Goal: Information Seeking & Learning: Learn about a topic

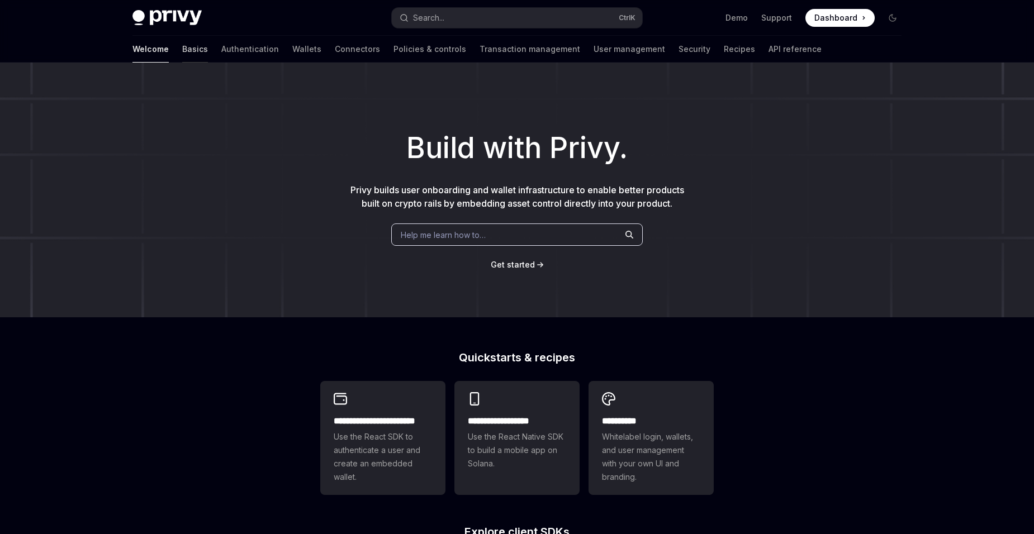
click at [182, 49] on link "Basics" at bounding box center [195, 49] width 26 height 27
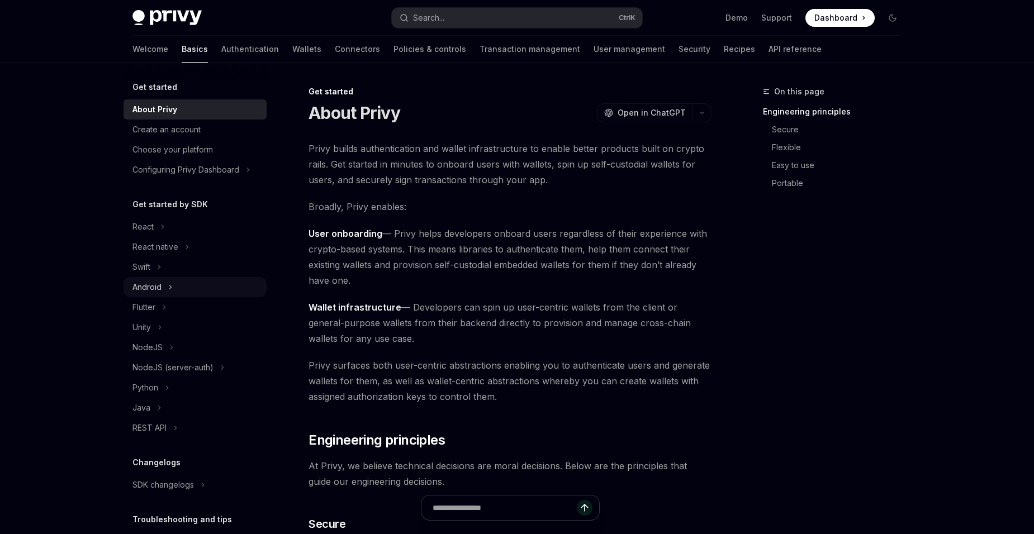
click at [187, 283] on div "Android" at bounding box center [195, 287] width 143 height 20
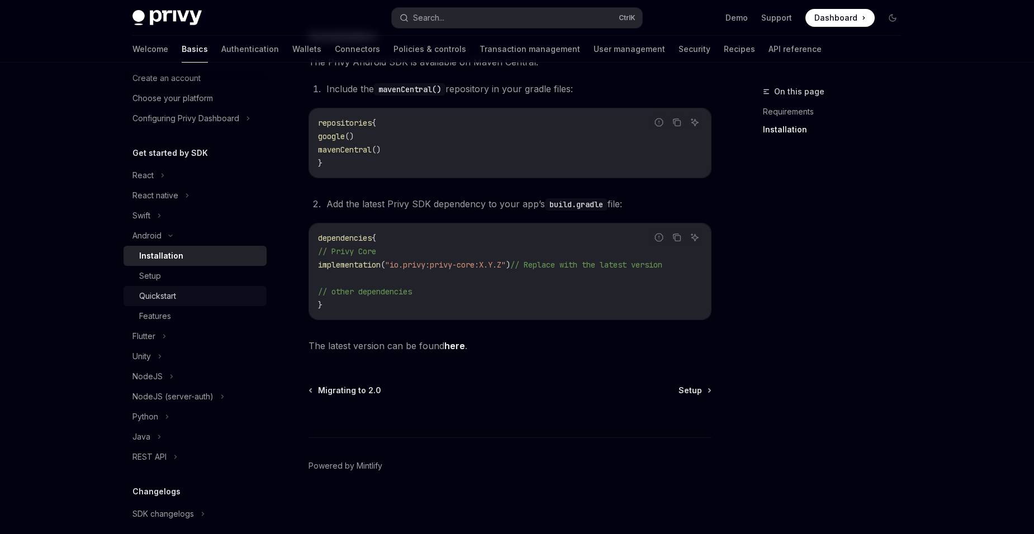
scroll to position [49, 0]
click at [221, 51] on link "Authentication" at bounding box center [250, 49] width 58 height 27
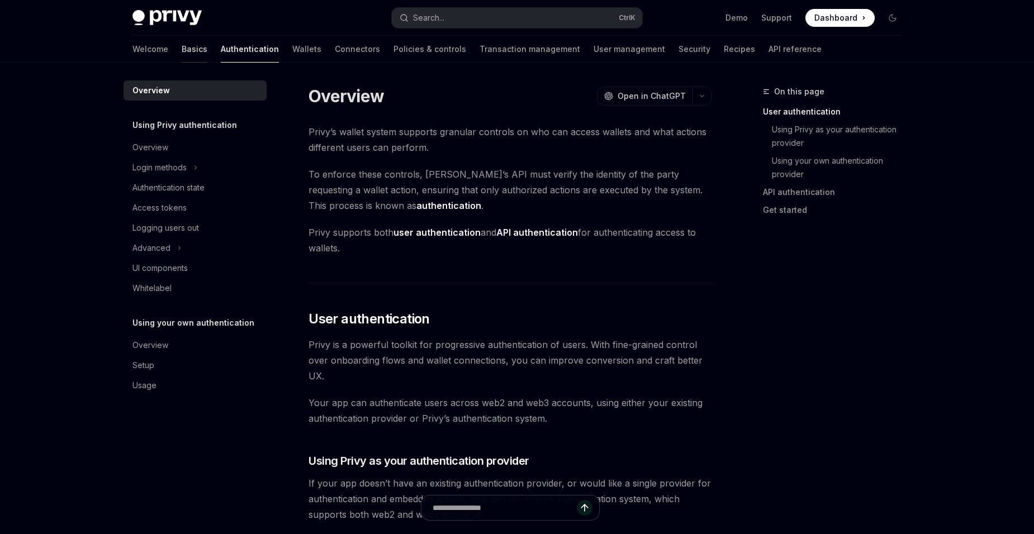
click at [182, 53] on link "Basics" at bounding box center [195, 49] width 26 height 27
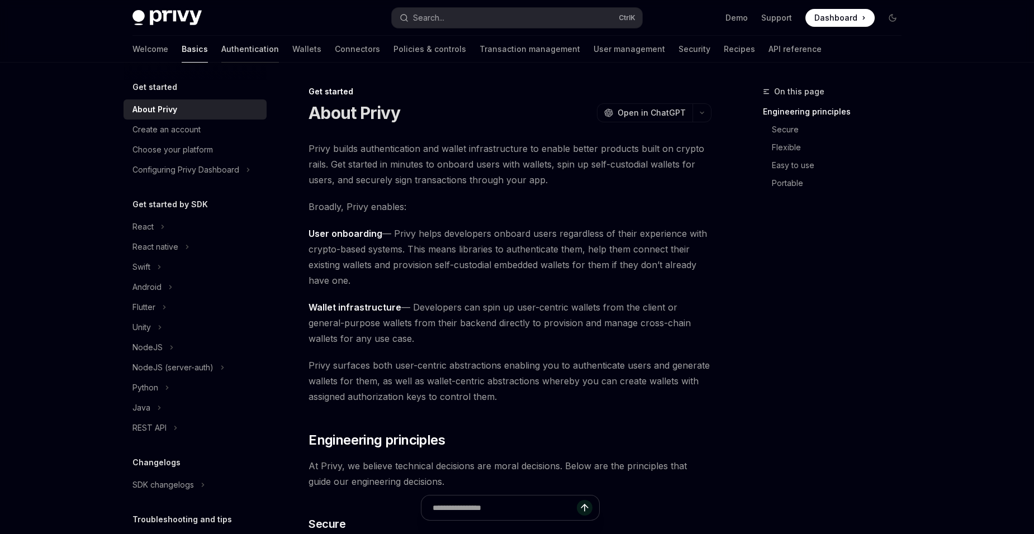
click at [221, 53] on link "Authentication" at bounding box center [250, 49] width 58 height 27
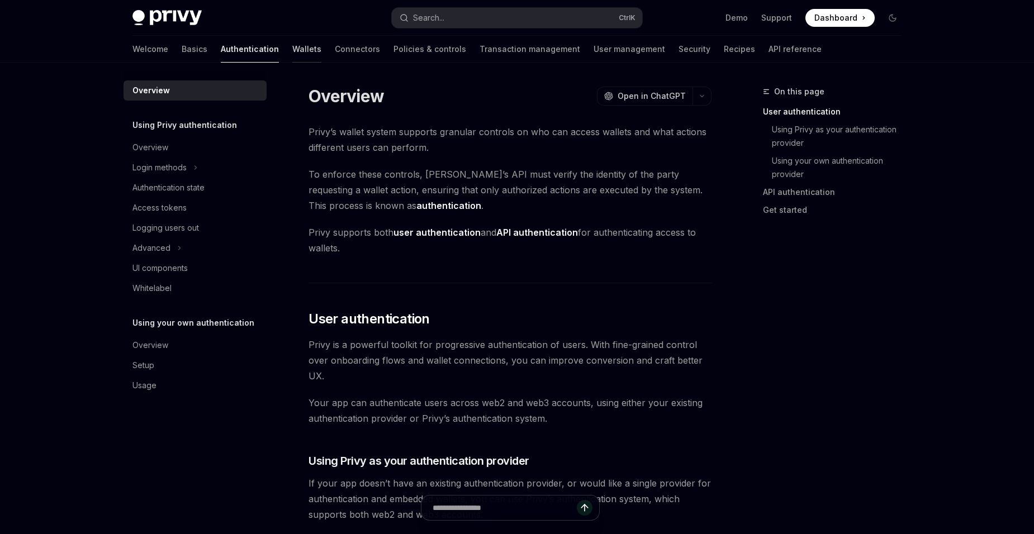
click at [292, 44] on link "Wallets" at bounding box center [306, 49] width 29 height 27
type textarea "*"
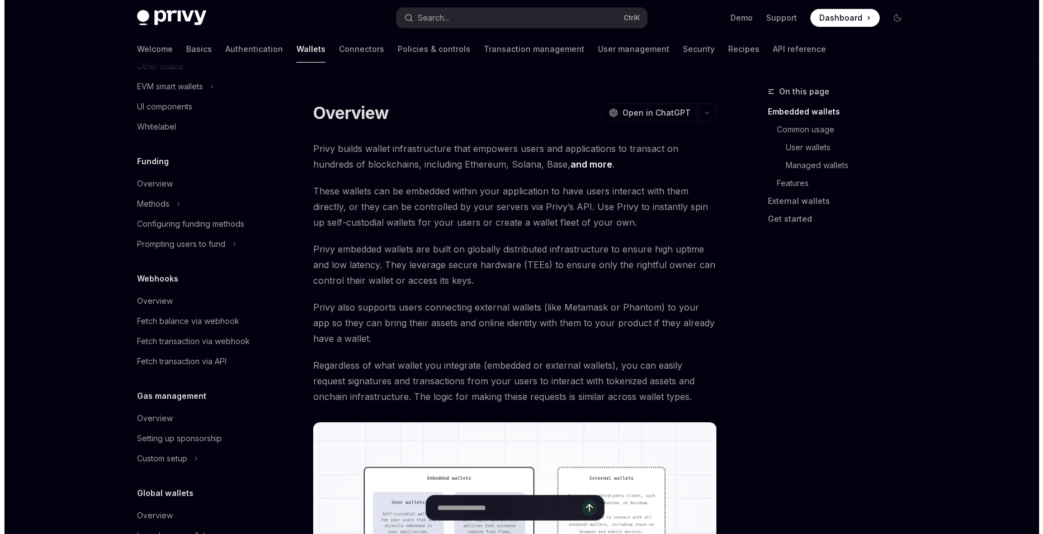
scroll to position [426, 0]
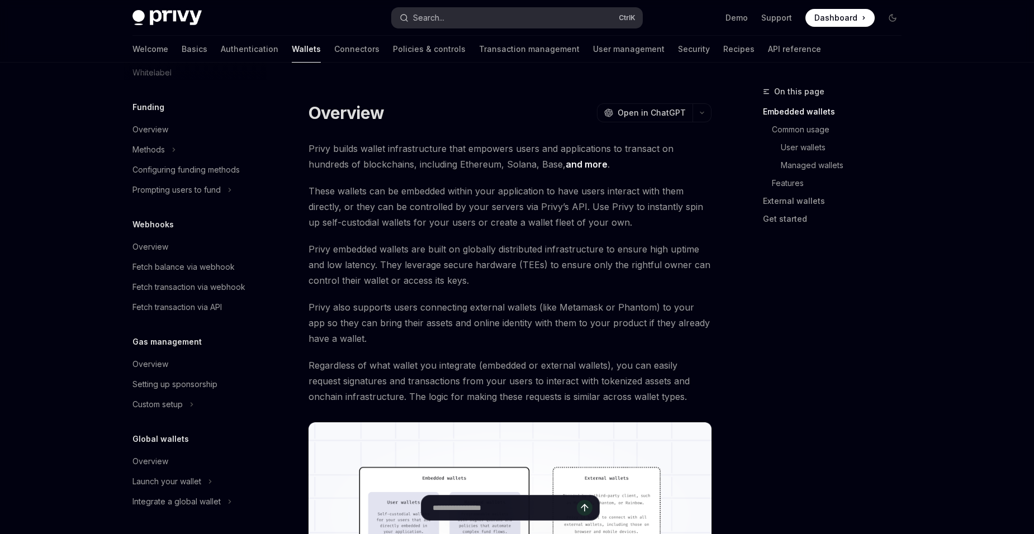
click at [478, 19] on button "Search... Ctrl K" at bounding box center [517, 18] width 250 height 20
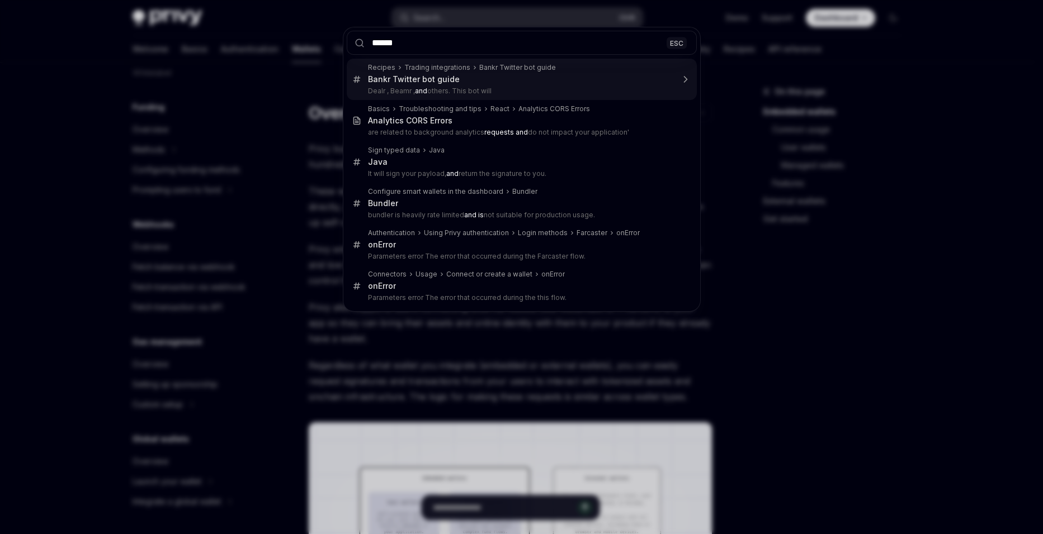
type input "*******"
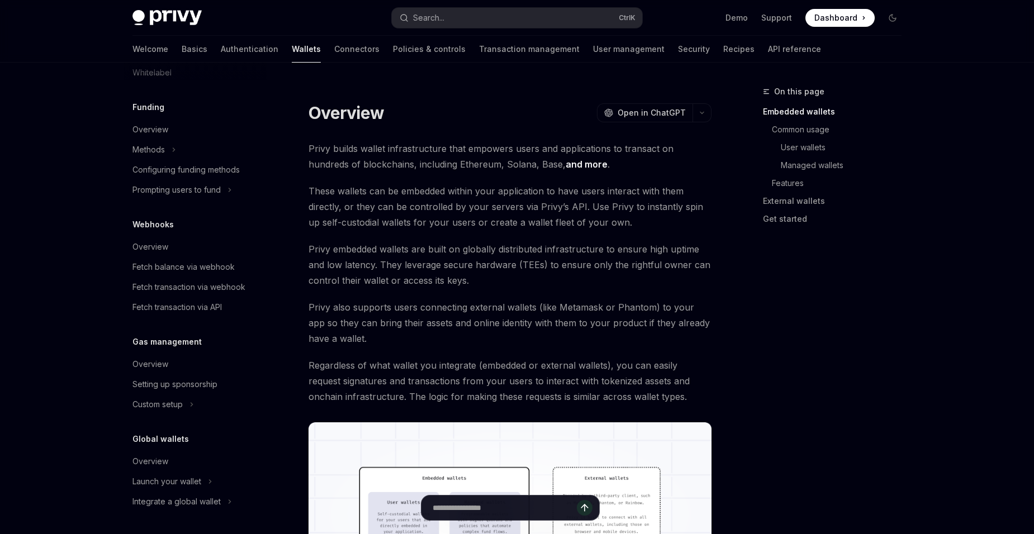
type textarea "*"
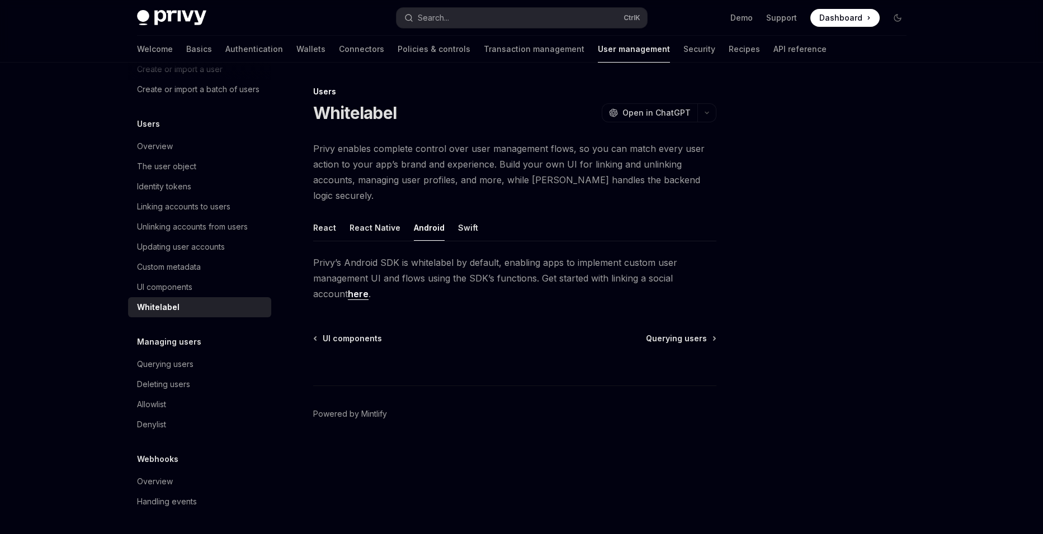
scroll to position [112, 0]
click at [487, 13] on button "Search... Ctrl K" at bounding box center [521, 18] width 250 height 20
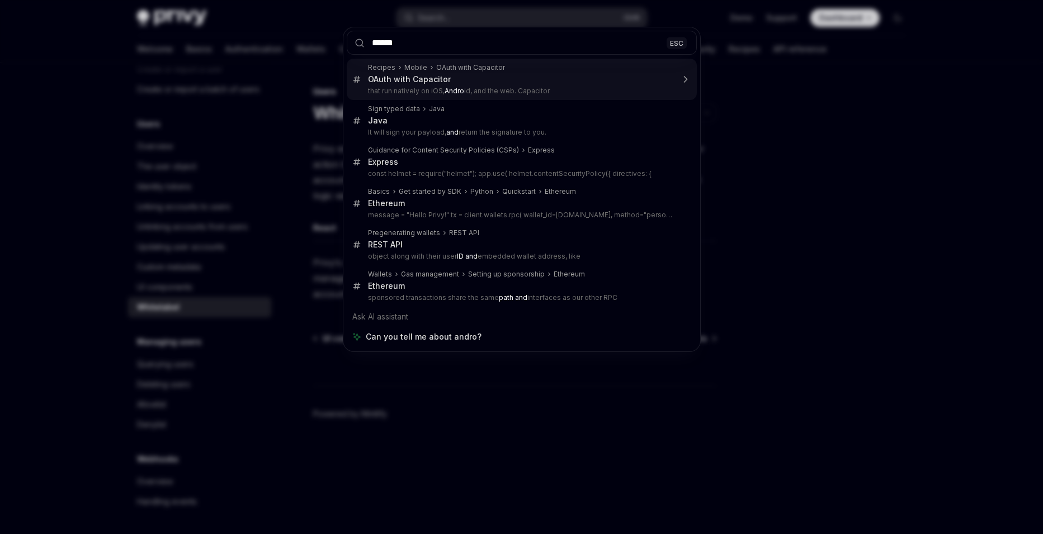
type input "*******"
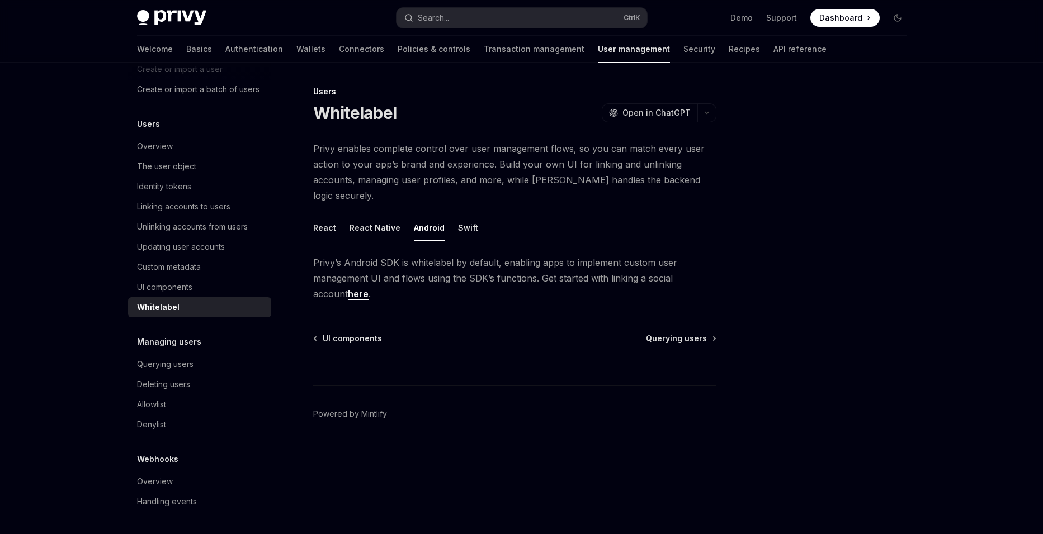
type textarea "*"
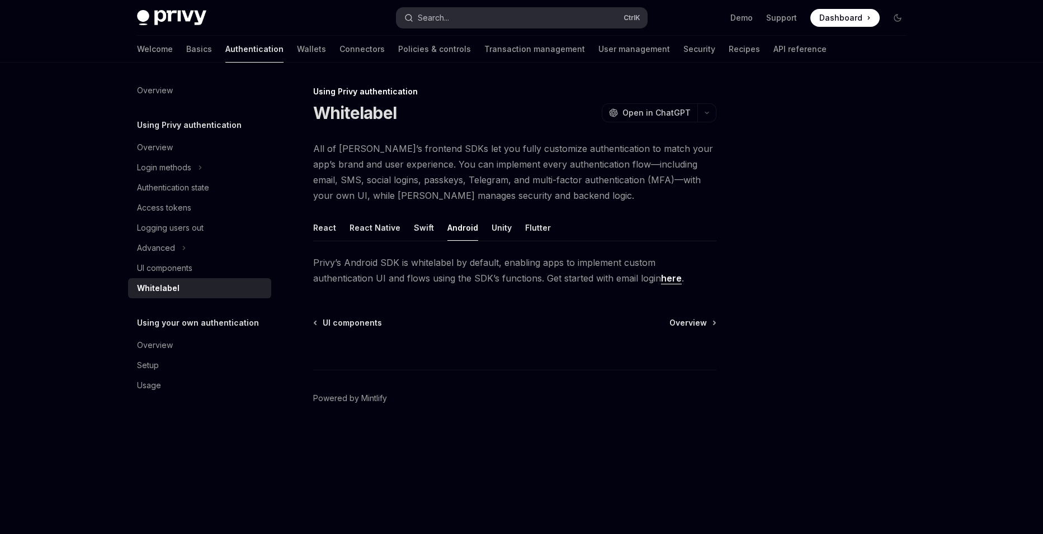
click at [491, 13] on button "Search... Ctrl K" at bounding box center [521, 18] width 250 height 20
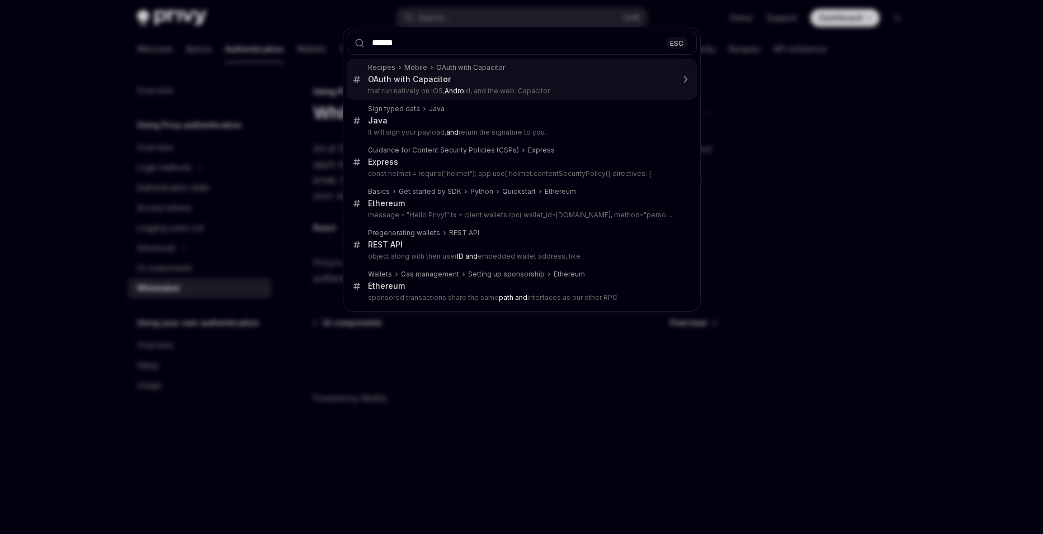
type input "*******"
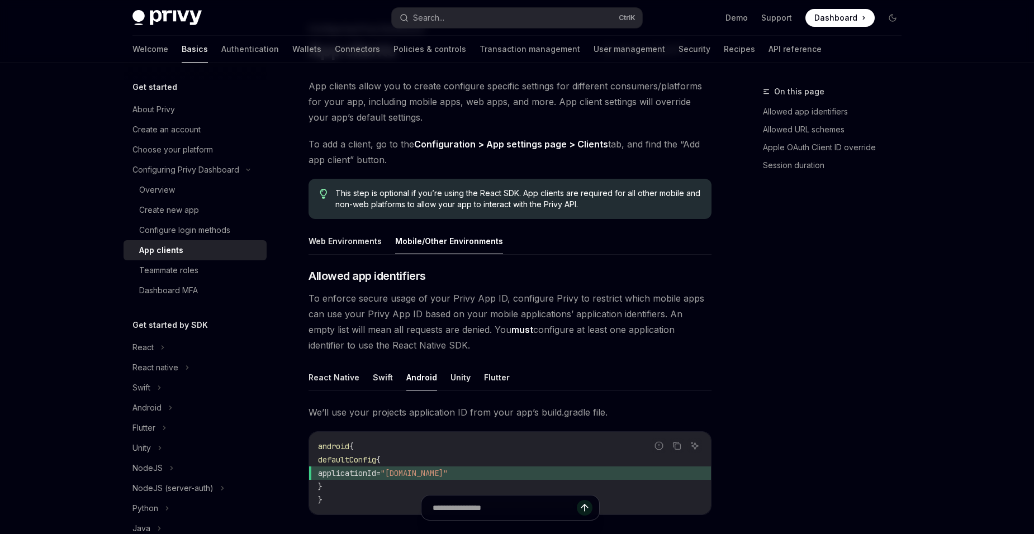
scroll to position [217, 0]
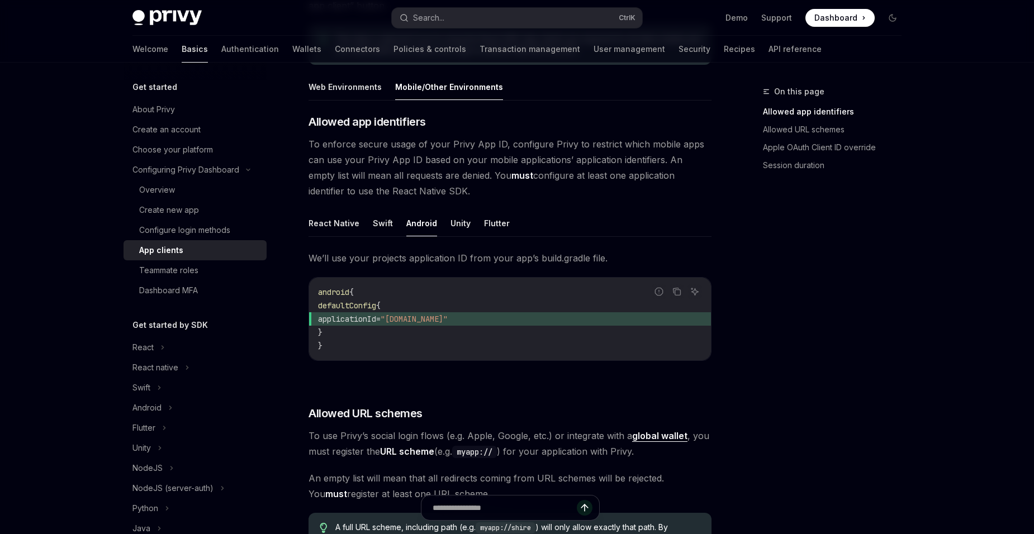
click at [182, 46] on link "Basics" at bounding box center [195, 49] width 26 height 27
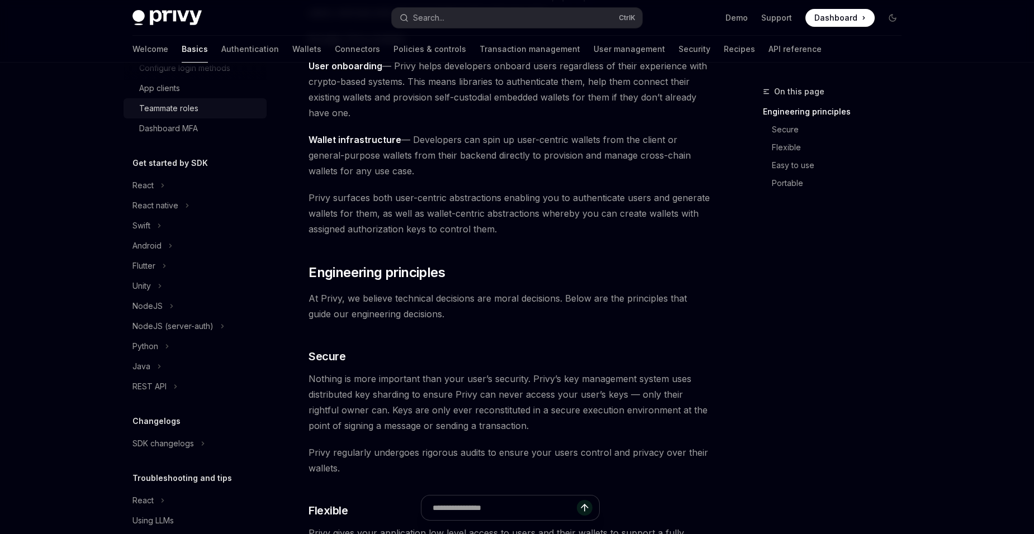
scroll to position [168, 0]
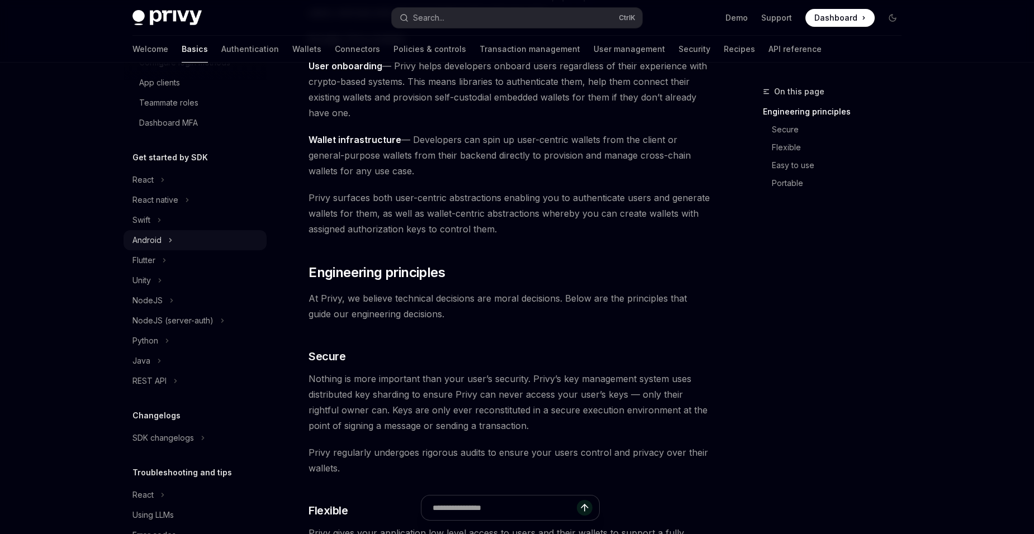
click at [163, 240] on div "Android" at bounding box center [195, 240] width 143 height 20
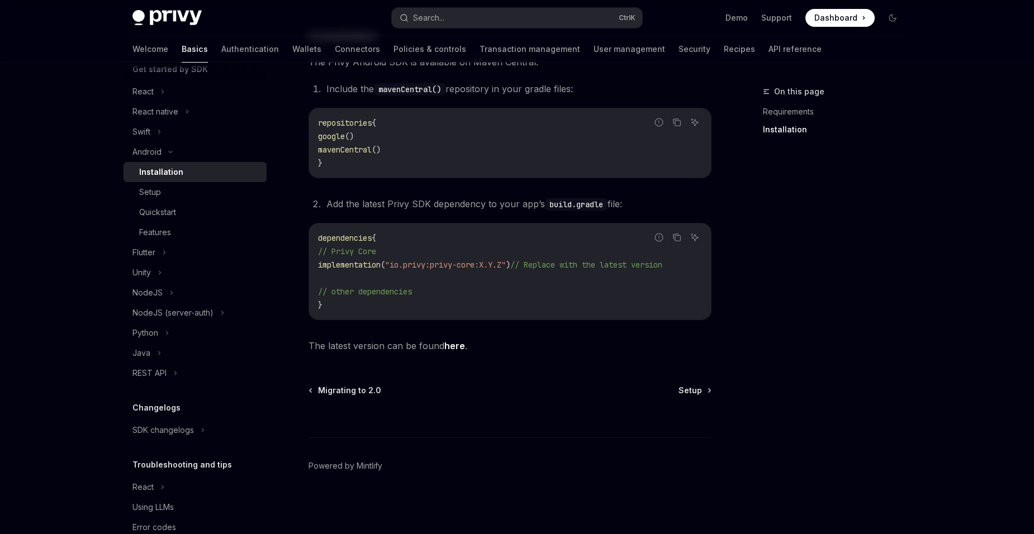
scroll to position [282, 0]
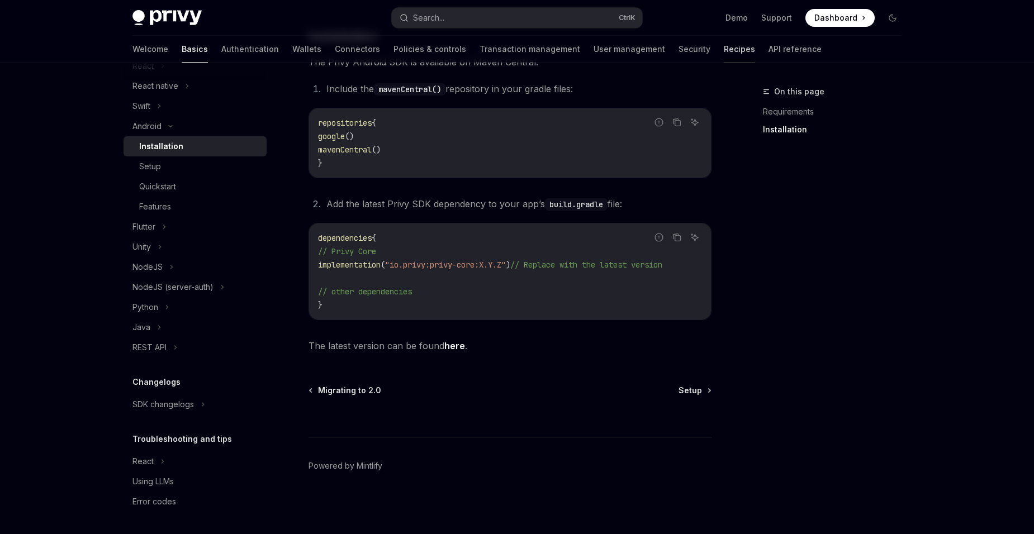
click at [724, 53] on link "Recipes" at bounding box center [739, 49] width 31 height 27
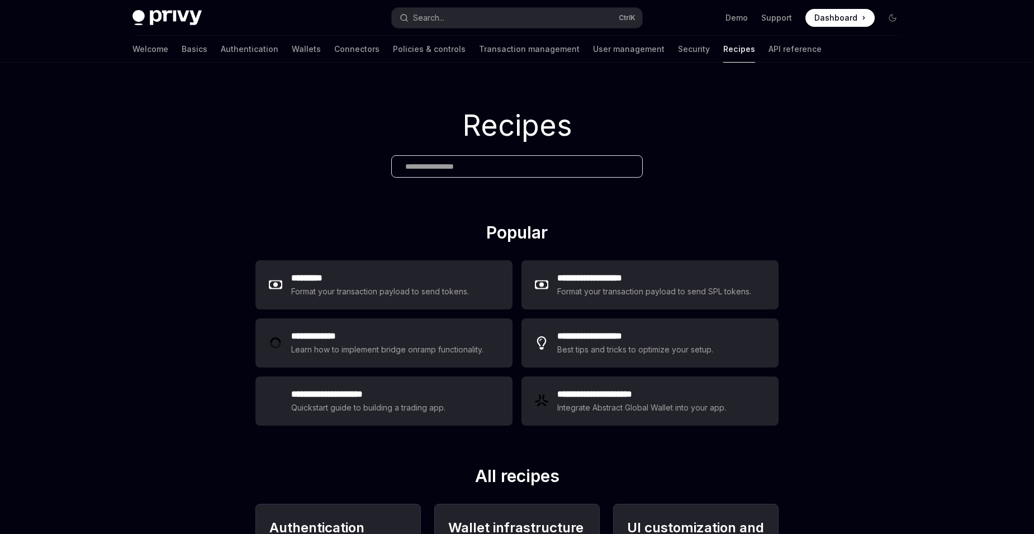
scroll to position [56, 0]
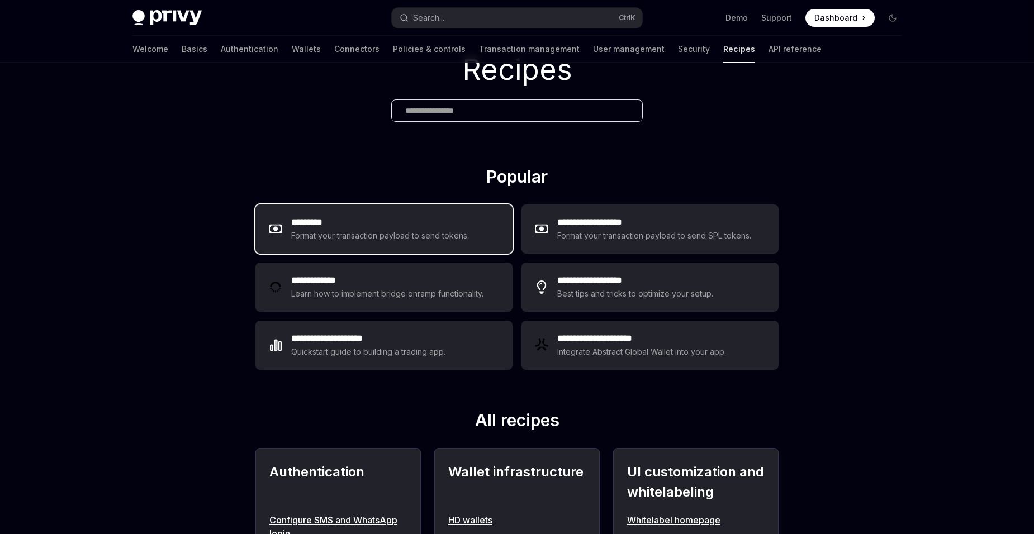
click at [320, 227] on h2 "*********" at bounding box center [380, 222] width 178 height 13
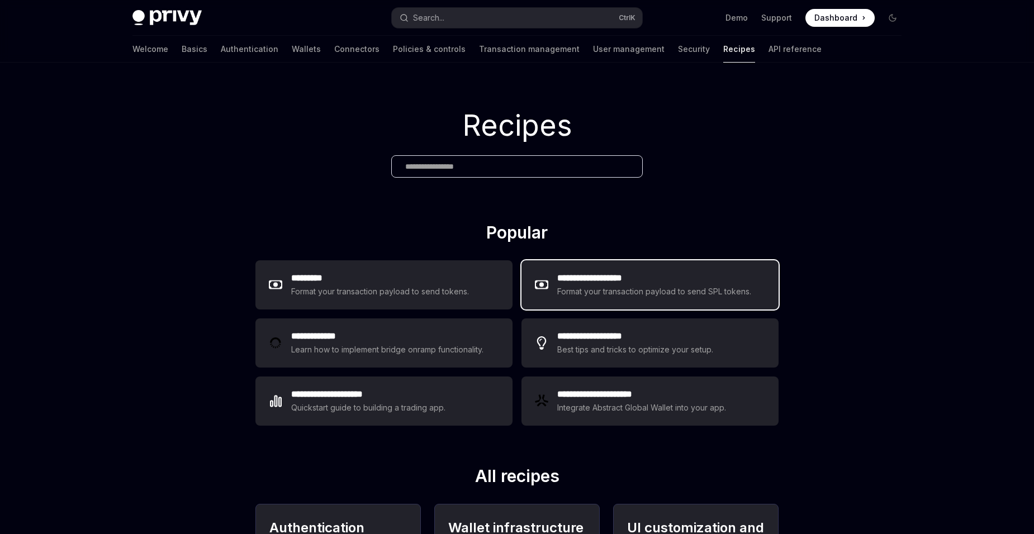
click at [700, 298] on div "Format your transaction payload to send SPL tokens." at bounding box center [654, 291] width 195 height 13
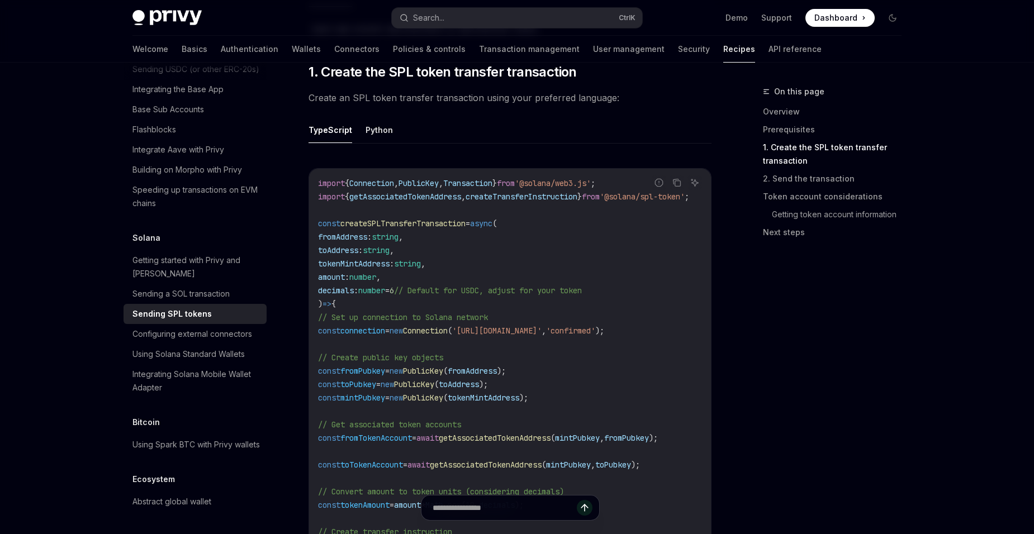
scroll to position [503, 0]
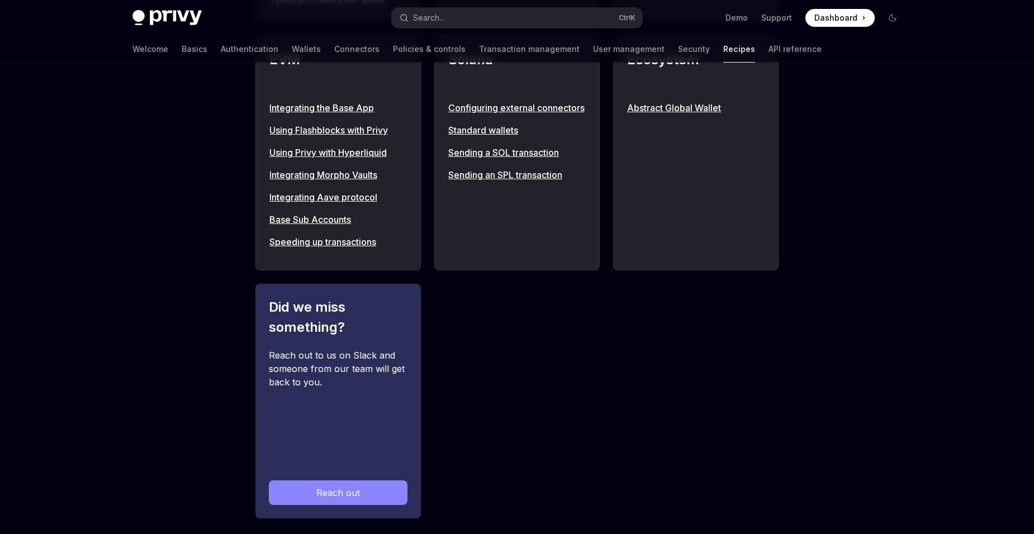
scroll to position [1297, 0]
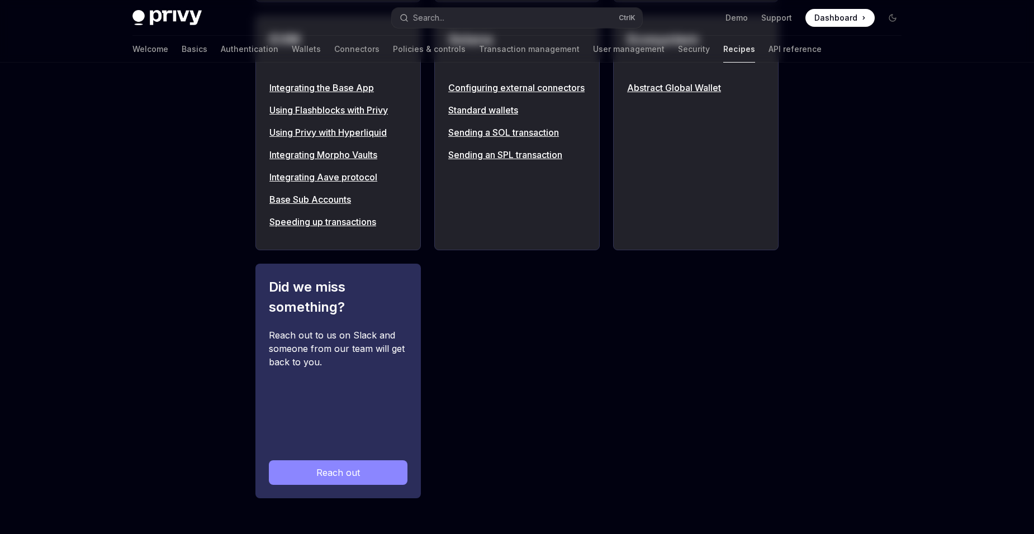
scroll to position [0, 0]
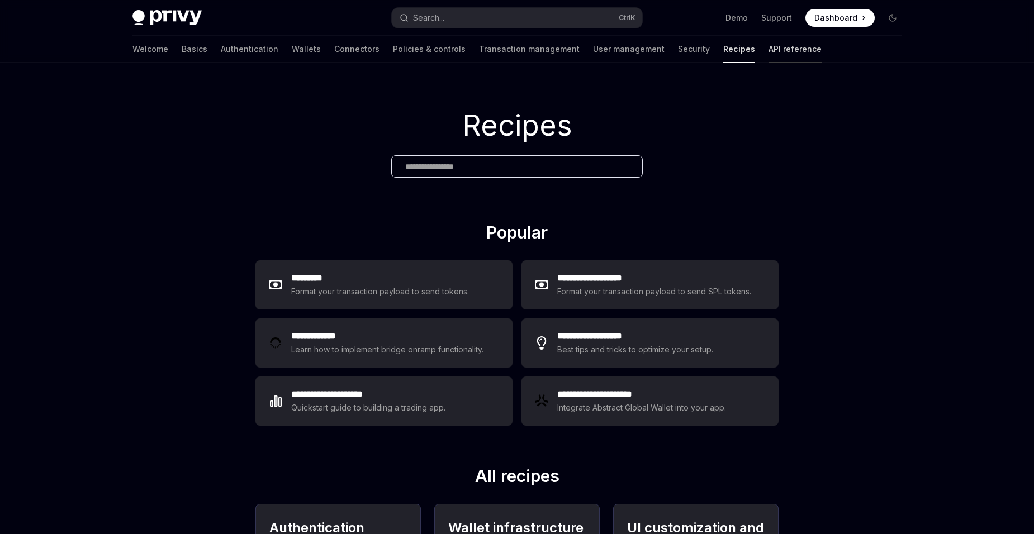
click at [769, 49] on link "API reference" at bounding box center [795, 49] width 53 height 27
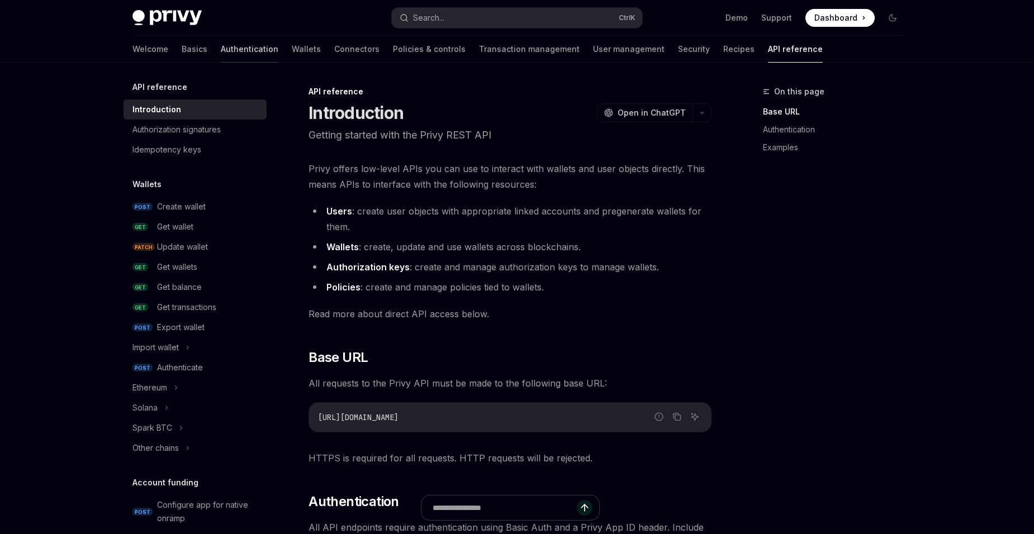
click at [221, 51] on link "Authentication" at bounding box center [250, 49] width 58 height 27
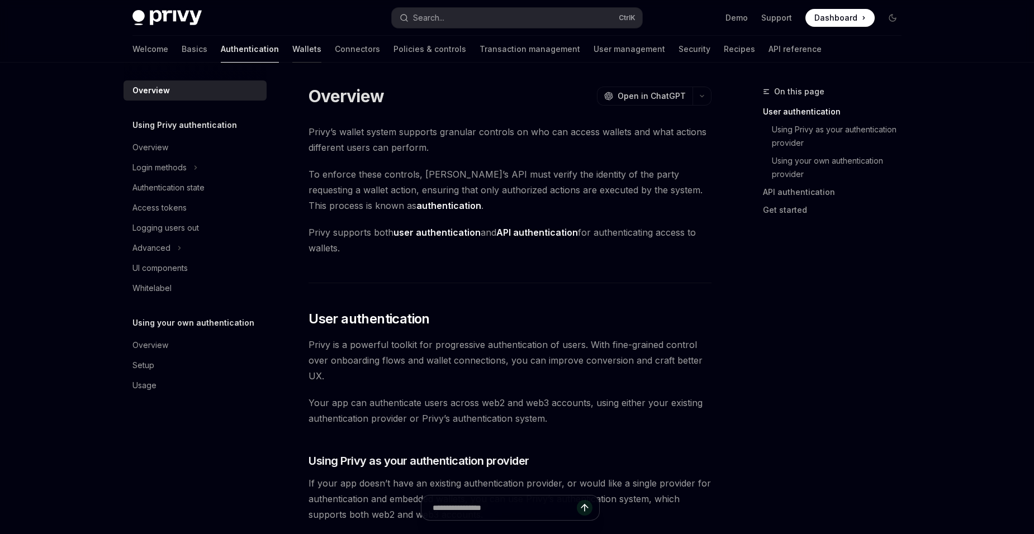
click at [292, 47] on link "Wallets" at bounding box center [306, 49] width 29 height 27
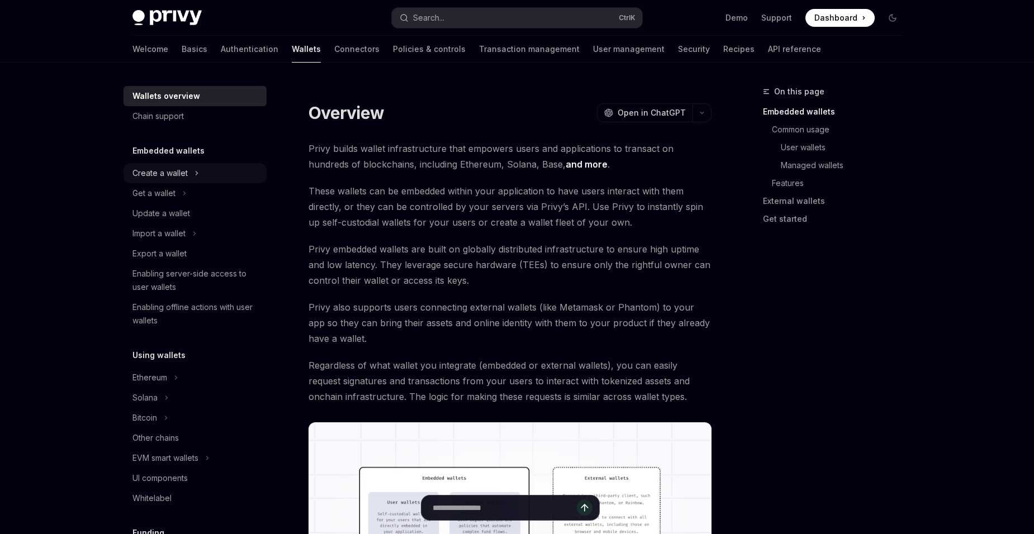
click at [193, 179] on div "Create a wallet" at bounding box center [195, 173] width 143 height 20
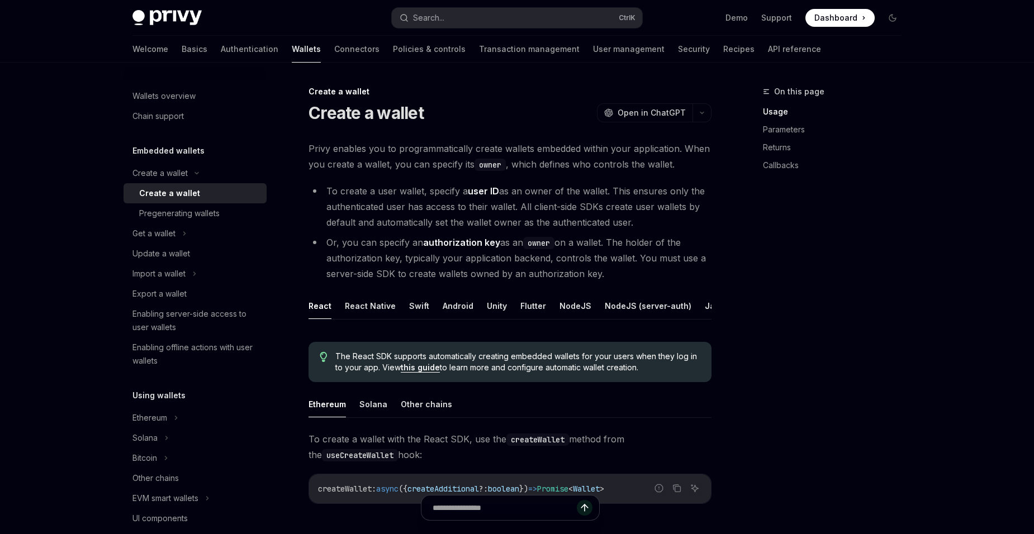
click at [188, 196] on div "Create a wallet" at bounding box center [169, 193] width 61 height 13
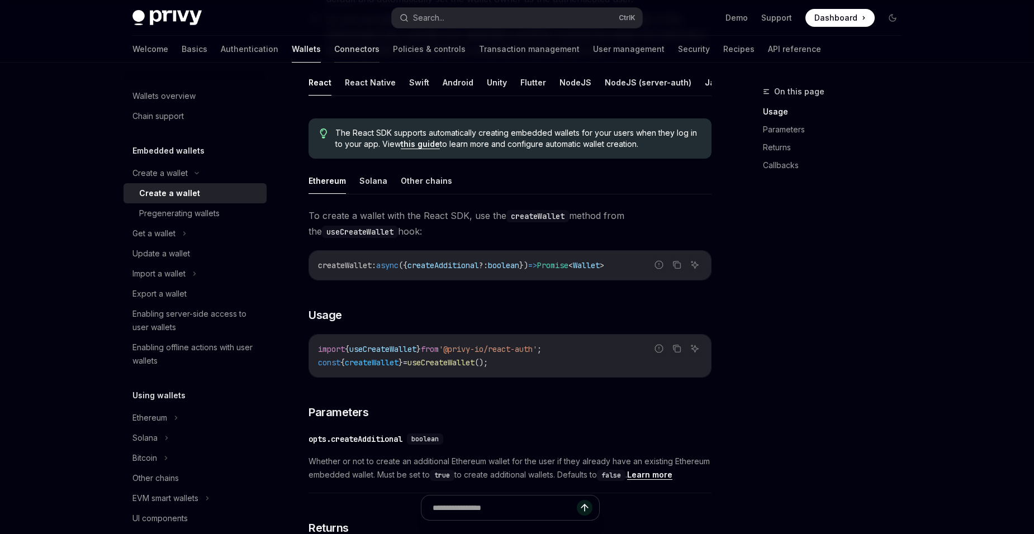
click at [334, 50] on link "Connectors" at bounding box center [356, 49] width 45 height 27
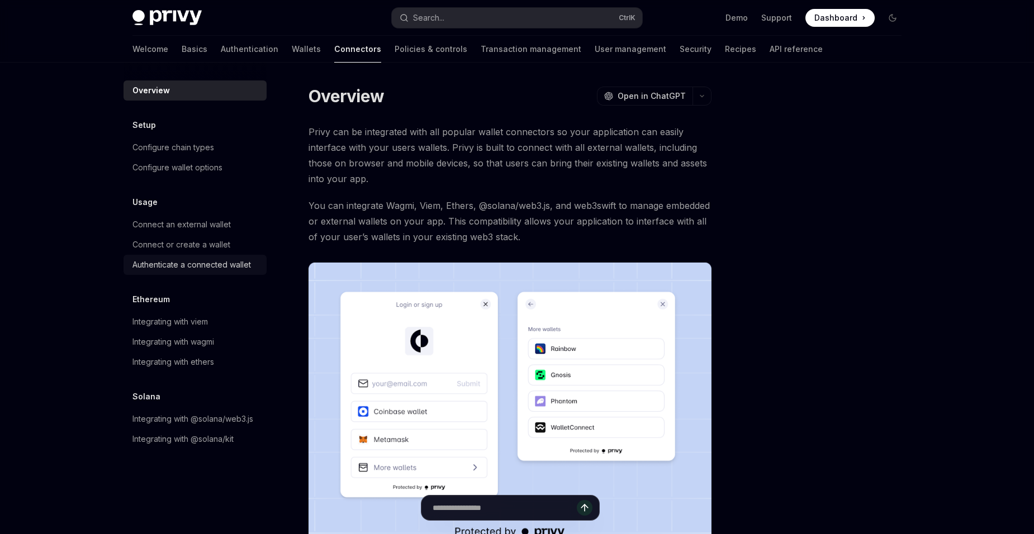
click at [197, 265] on div "Authenticate a connected wallet" at bounding box center [191, 264] width 119 height 13
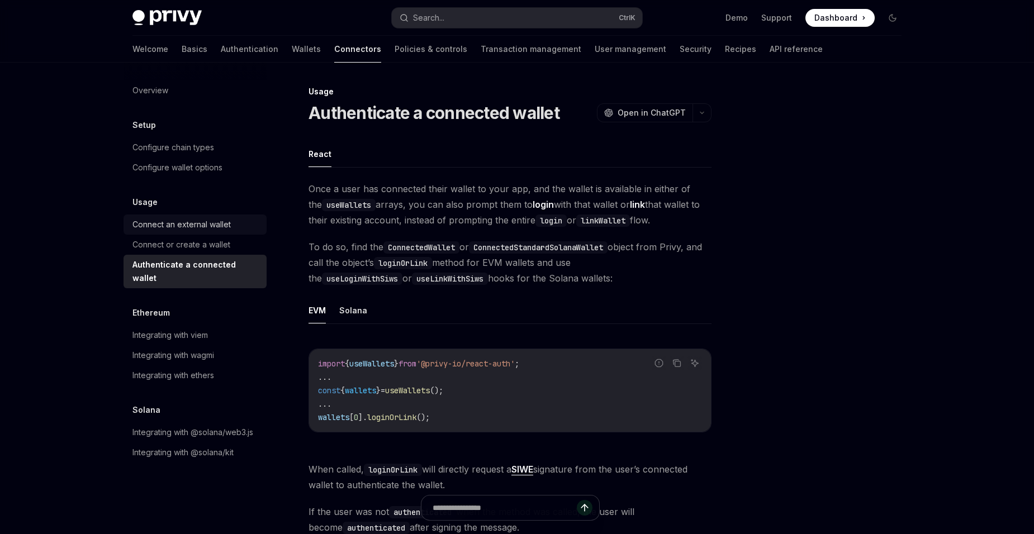
click at [207, 220] on div "Connect an external wallet" at bounding box center [181, 224] width 98 height 13
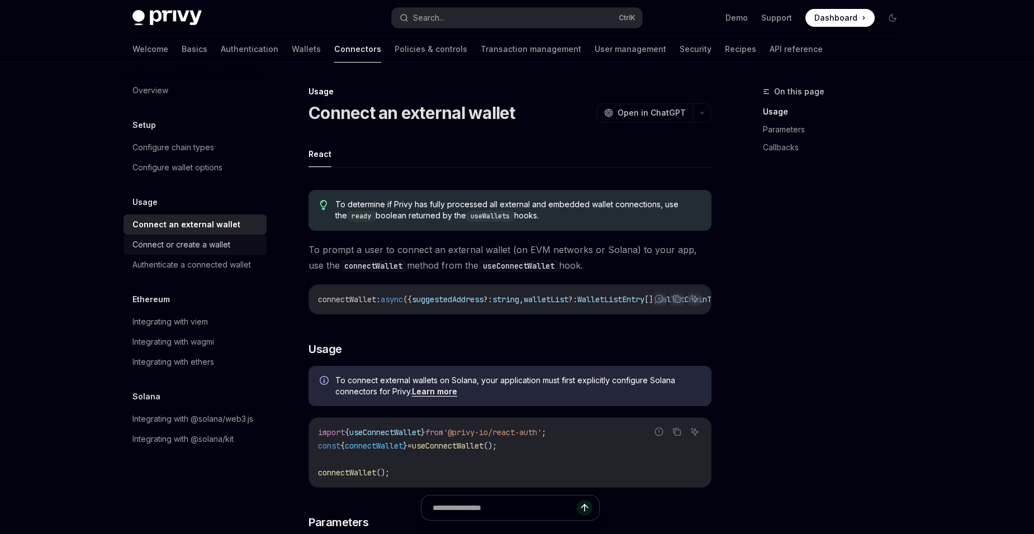
click at [215, 237] on link "Connect or create a wallet" at bounding box center [195, 245] width 143 height 20
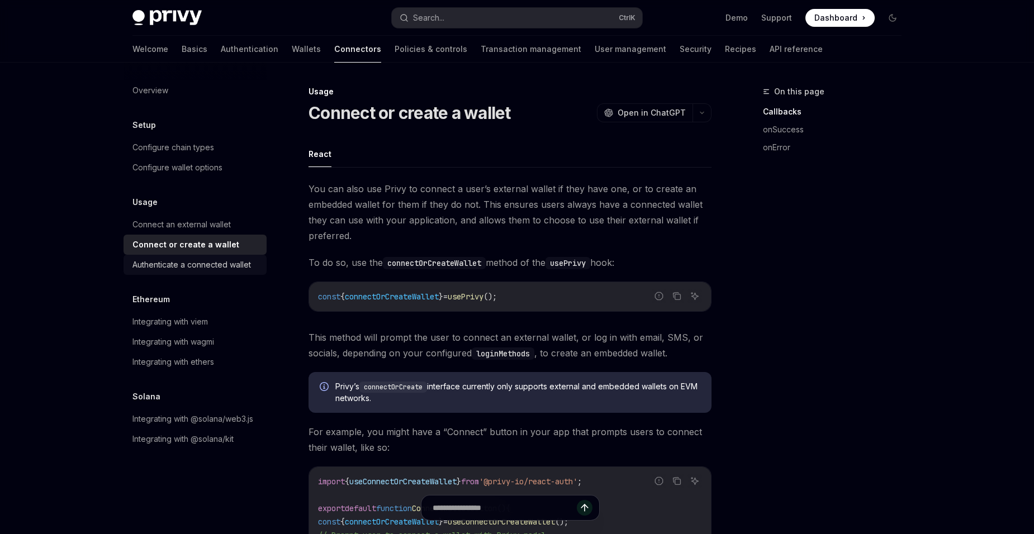
click at [216, 266] on div "Authenticate a connected wallet" at bounding box center [191, 264] width 119 height 13
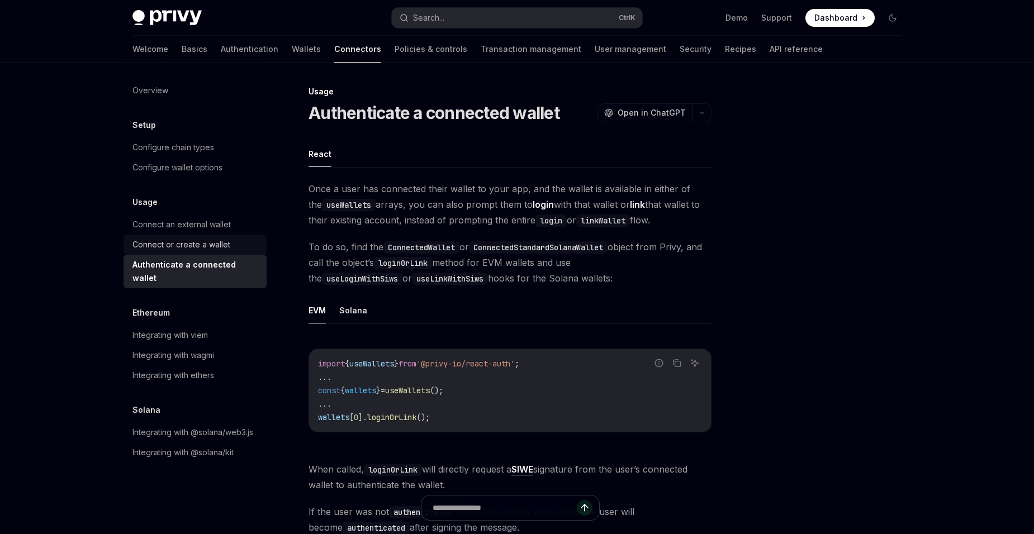
click at [219, 252] on link "Connect or create a wallet" at bounding box center [195, 245] width 143 height 20
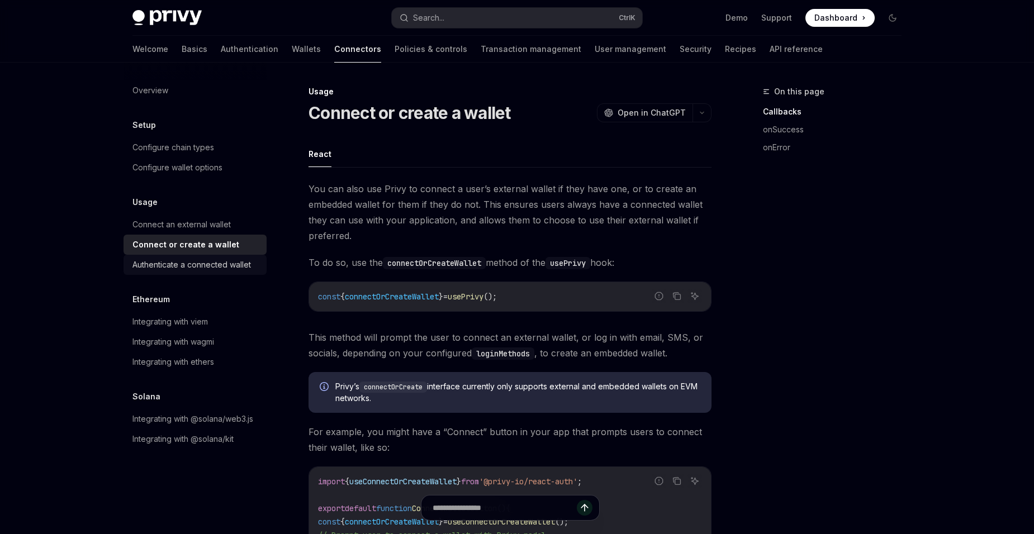
click at [216, 272] on link "Authenticate a connected wallet" at bounding box center [195, 265] width 143 height 20
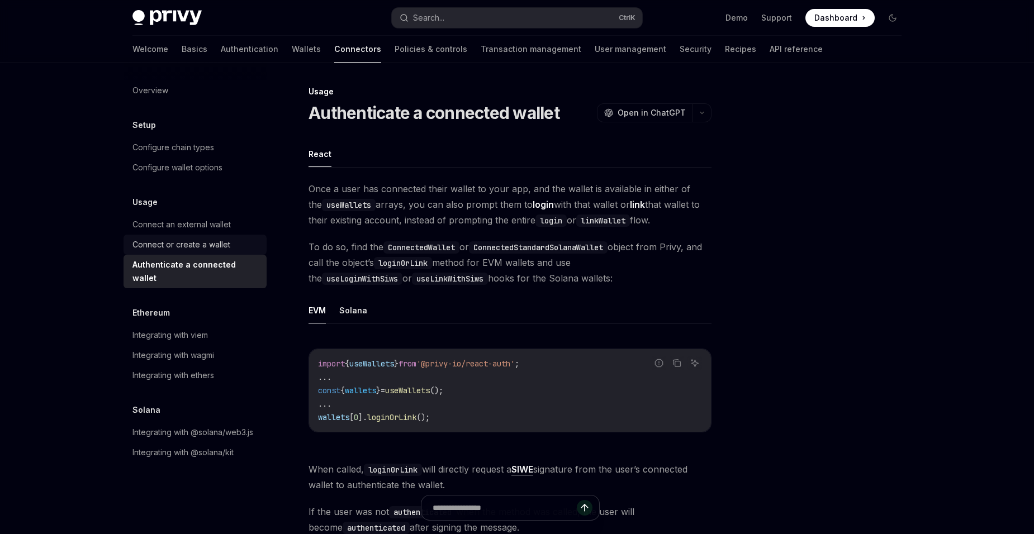
click at [221, 248] on div "Connect or create a wallet" at bounding box center [181, 244] width 98 height 13
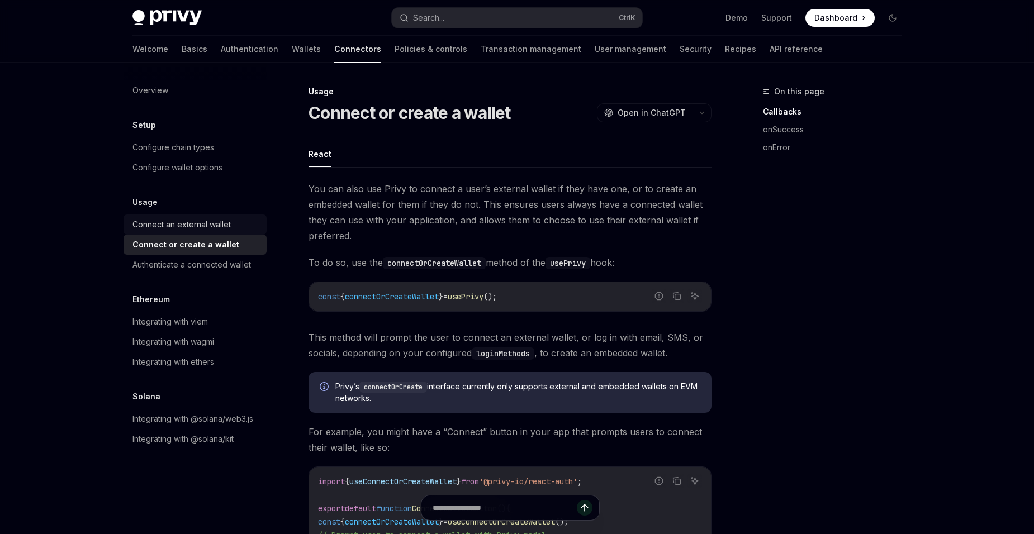
click at [221, 227] on div "Connect an external wallet" at bounding box center [181, 224] width 98 height 13
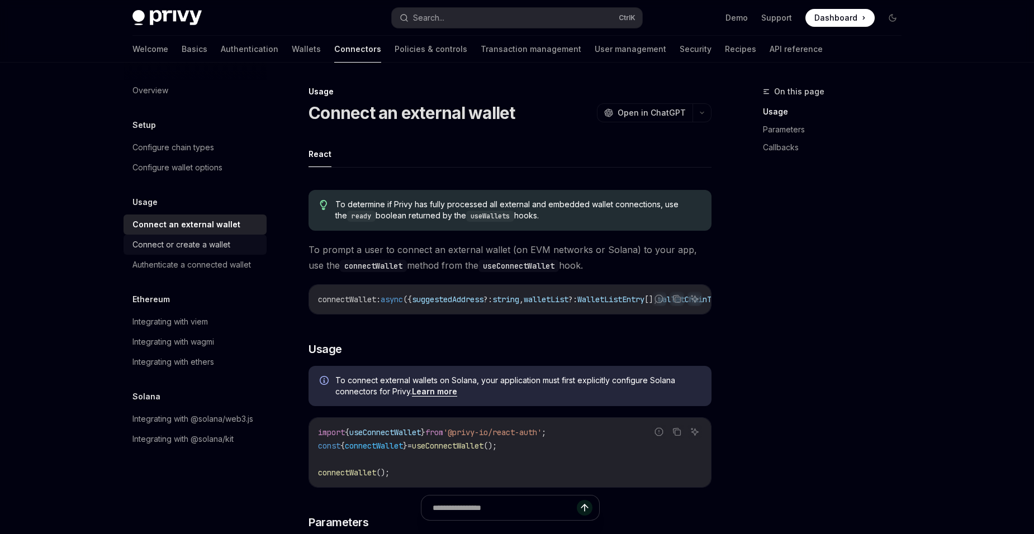
click at [214, 243] on div "Connect or create a wallet" at bounding box center [181, 244] width 98 height 13
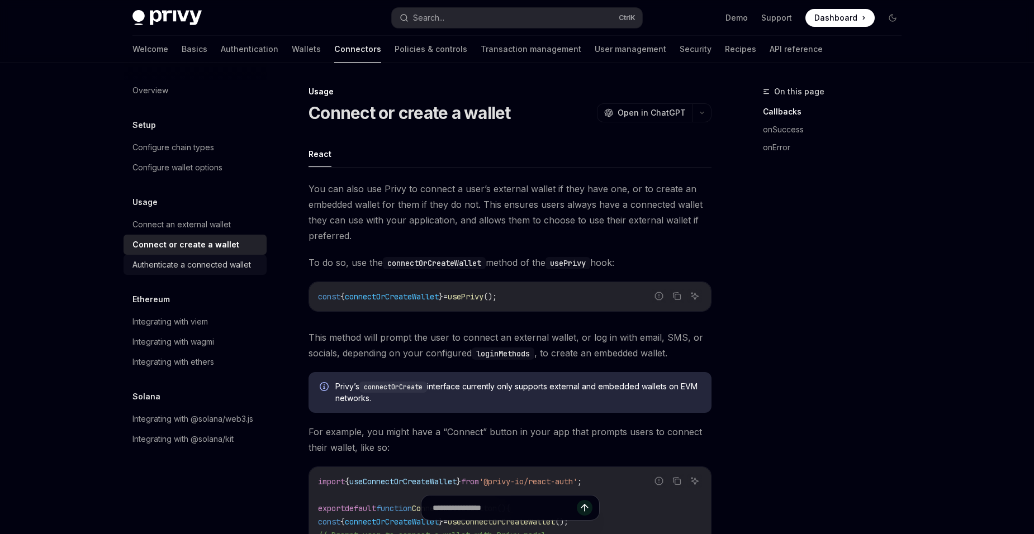
click at [211, 262] on div "Authenticate a connected wallet" at bounding box center [191, 264] width 119 height 13
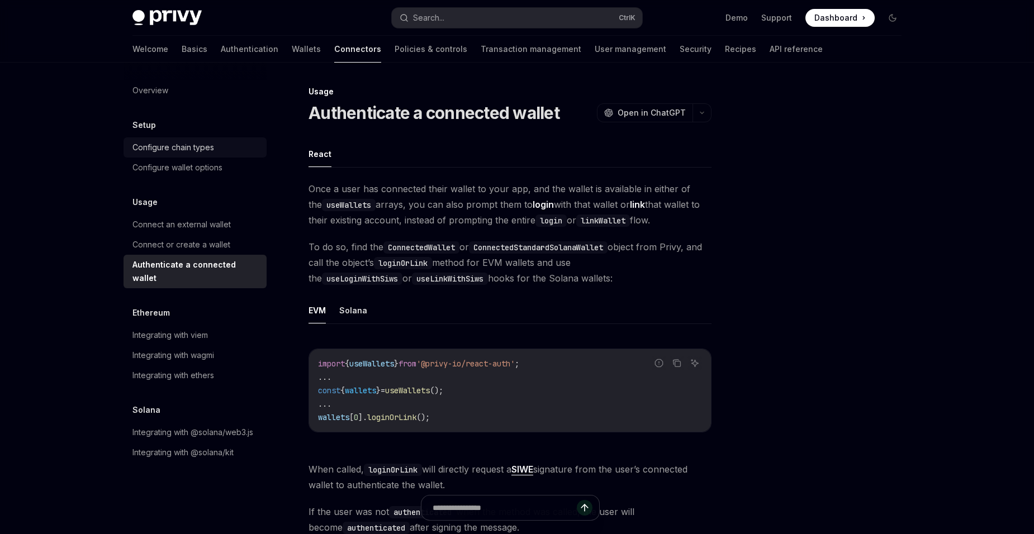
click at [181, 151] on div "Configure chain types" at bounding box center [173, 147] width 82 height 13
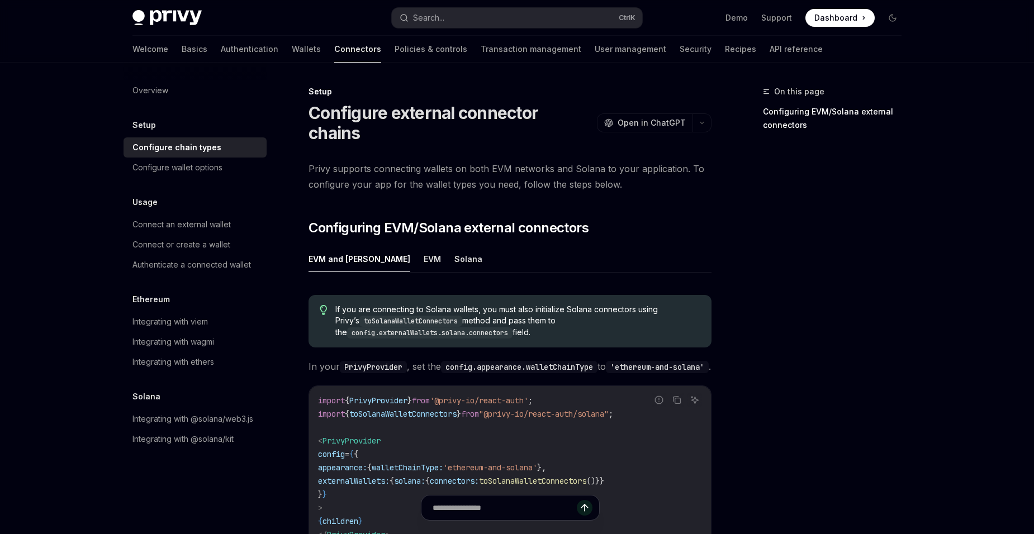
click at [413, 246] on ul "EVM and [PERSON_NAME]" at bounding box center [510, 259] width 403 height 27
click at [454, 246] on button "Solana" at bounding box center [468, 259] width 28 height 26
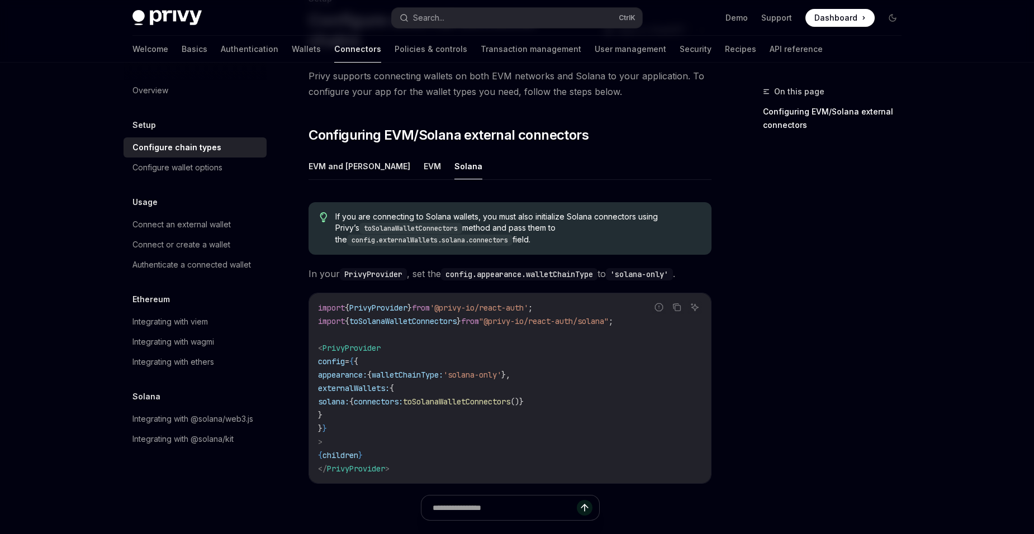
scroll to position [53, 0]
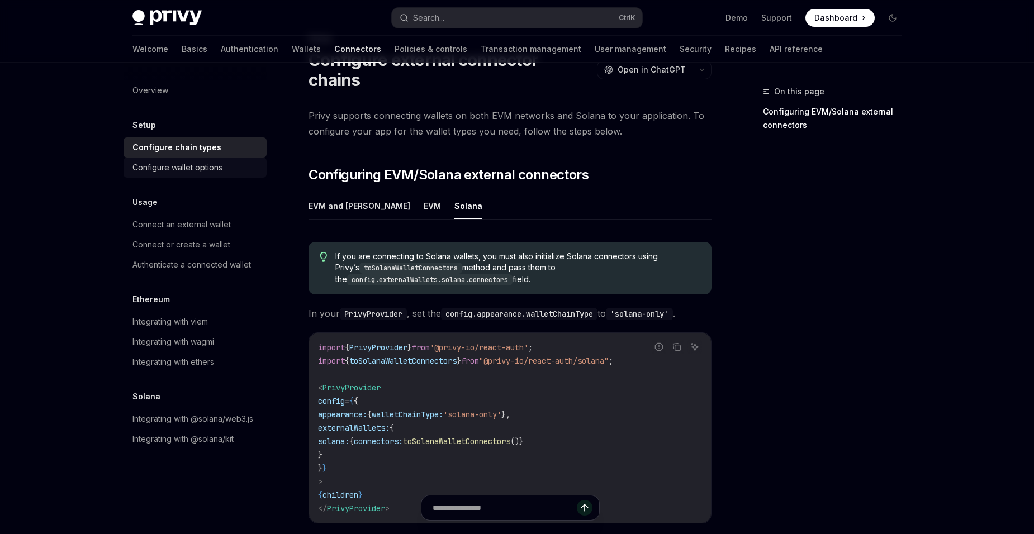
click at [228, 177] on link "Configure wallet options" at bounding box center [195, 168] width 143 height 20
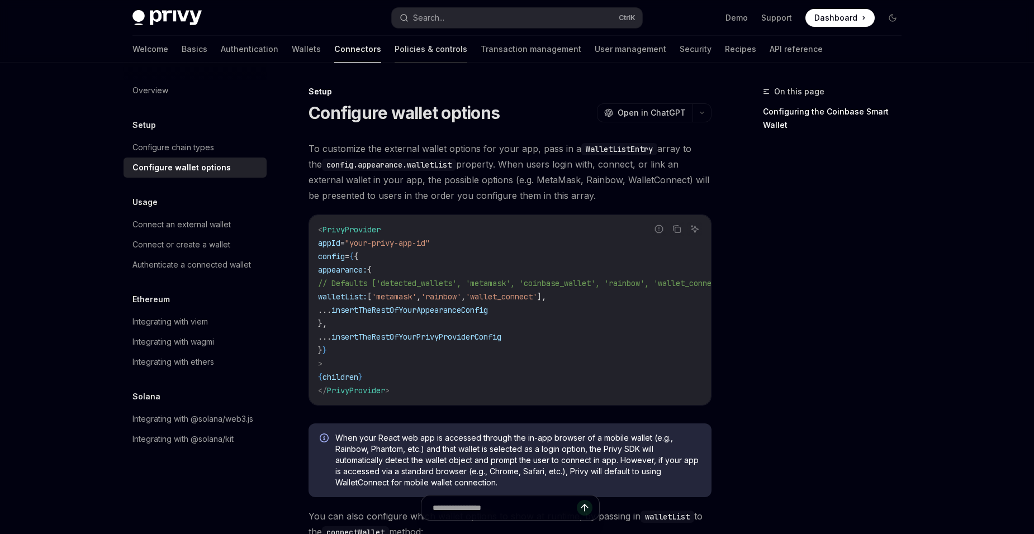
click at [395, 52] on link "Policies & controls" at bounding box center [431, 49] width 73 height 27
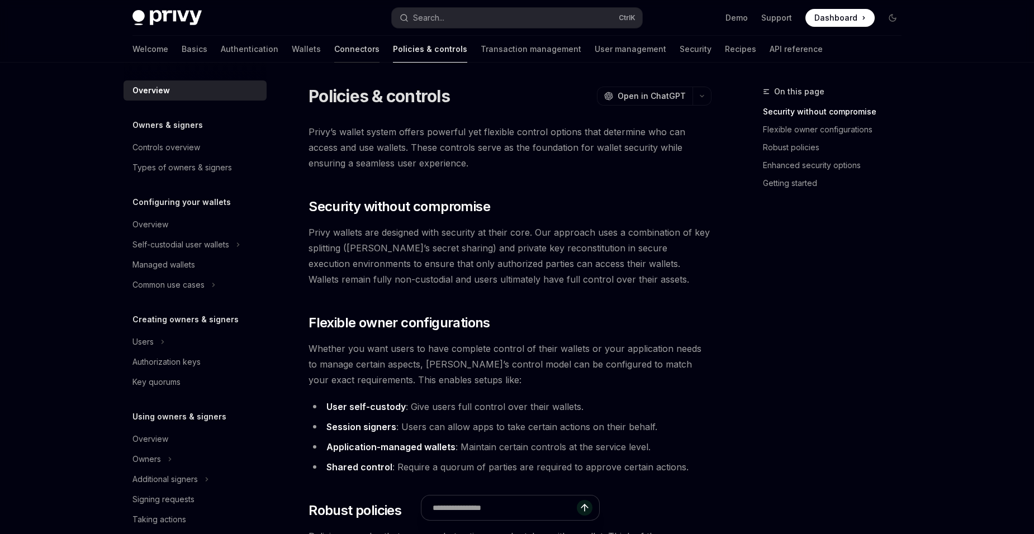
click at [334, 48] on link "Connectors" at bounding box center [356, 49] width 45 height 27
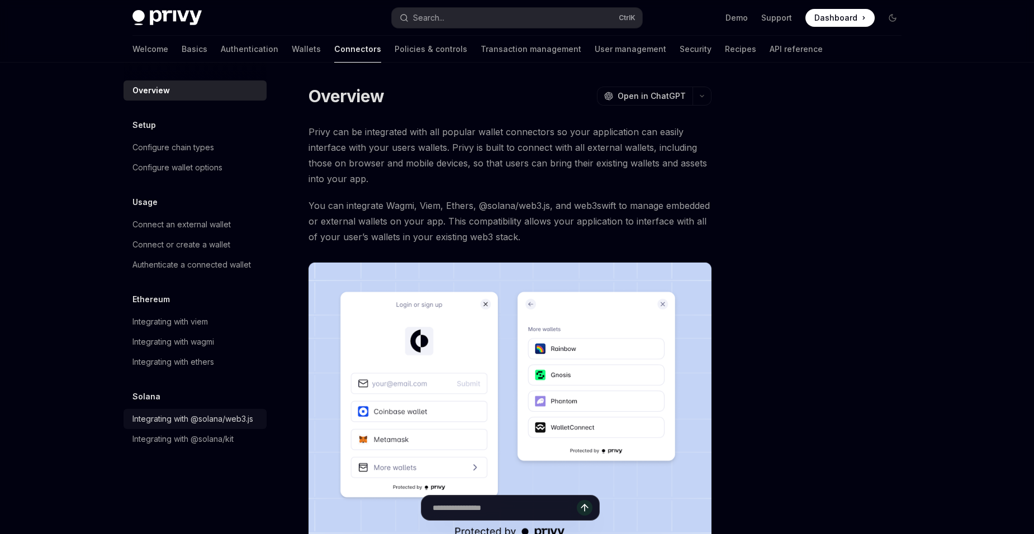
click at [245, 418] on div "Integrating with @solana/web3.js" at bounding box center [192, 419] width 121 height 13
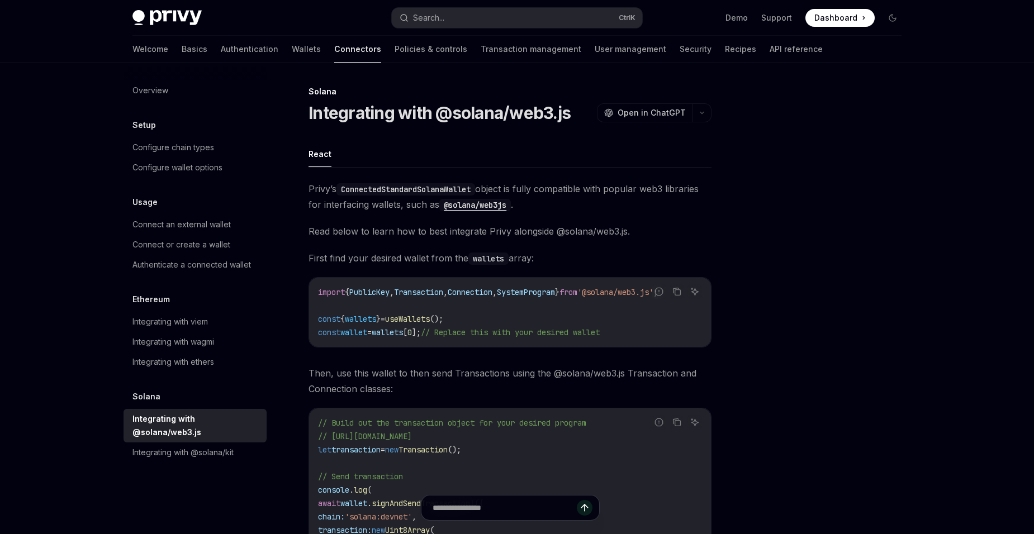
click at [395, 45] on link "Policies & controls" at bounding box center [431, 49] width 73 height 27
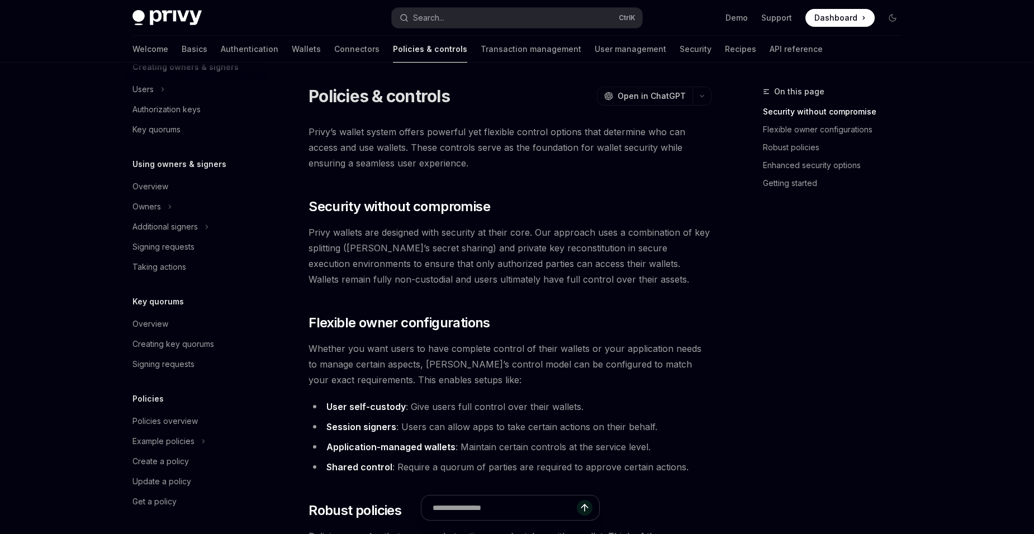
scroll to position [197, 0]
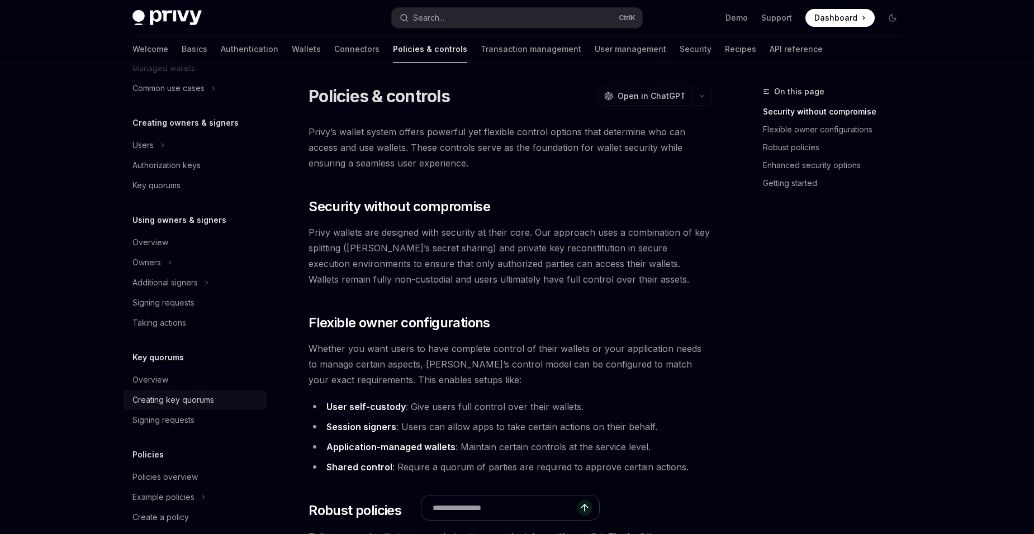
click at [190, 395] on div "Creating key quorums" at bounding box center [173, 400] width 82 height 13
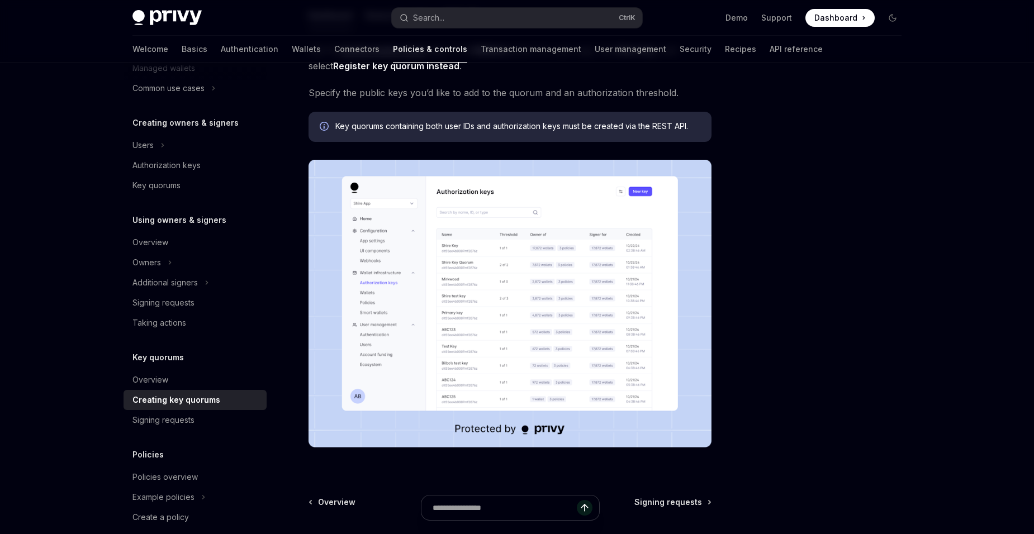
scroll to position [280, 0]
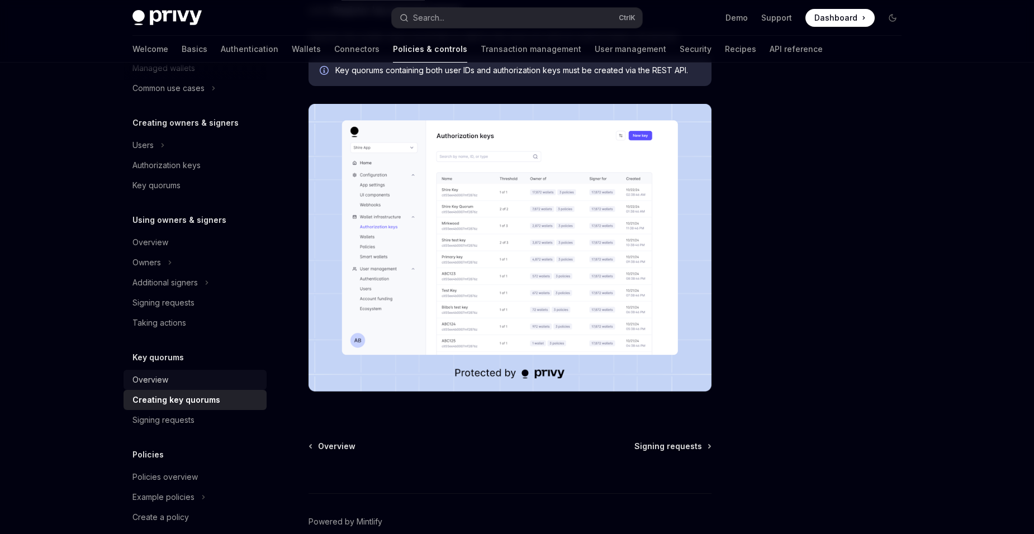
click at [221, 376] on div "Overview" at bounding box center [195, 379] width 127 height 13
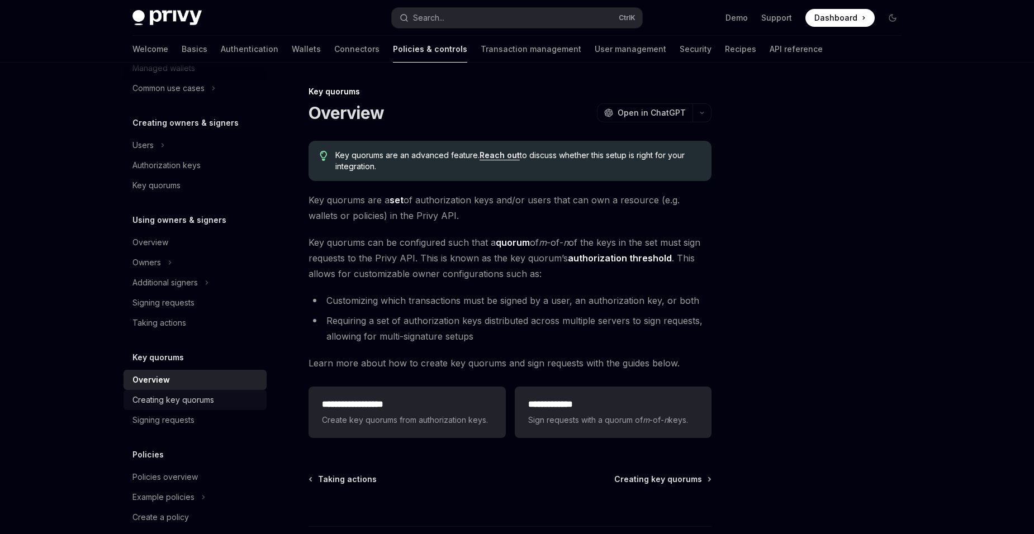
click at [219, 392] on link "Creating key quorums" at bounding box center [195, 400] width 143 height 20
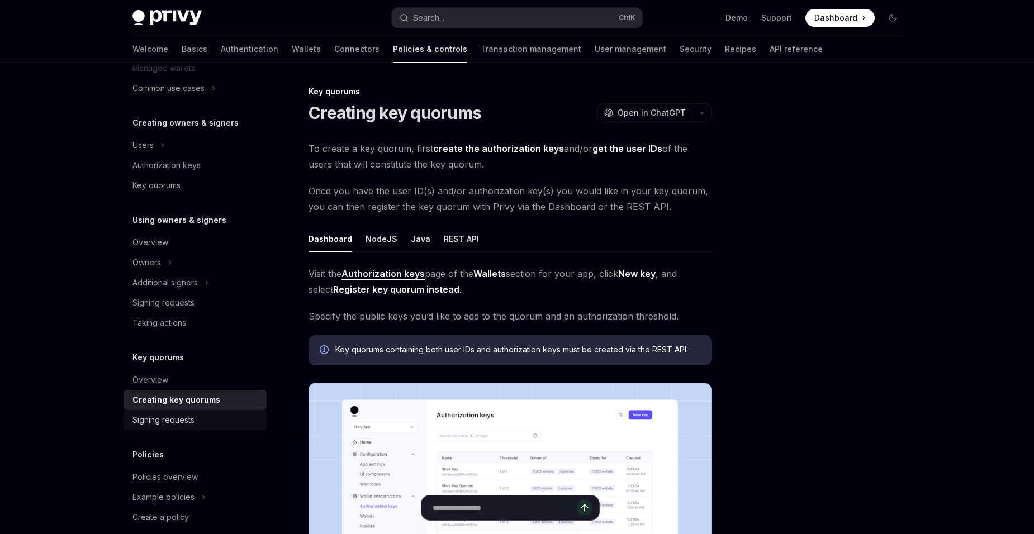
click at [214, 428] on link "Signing requests" at bounding box center [195, 420] width 143 height 20
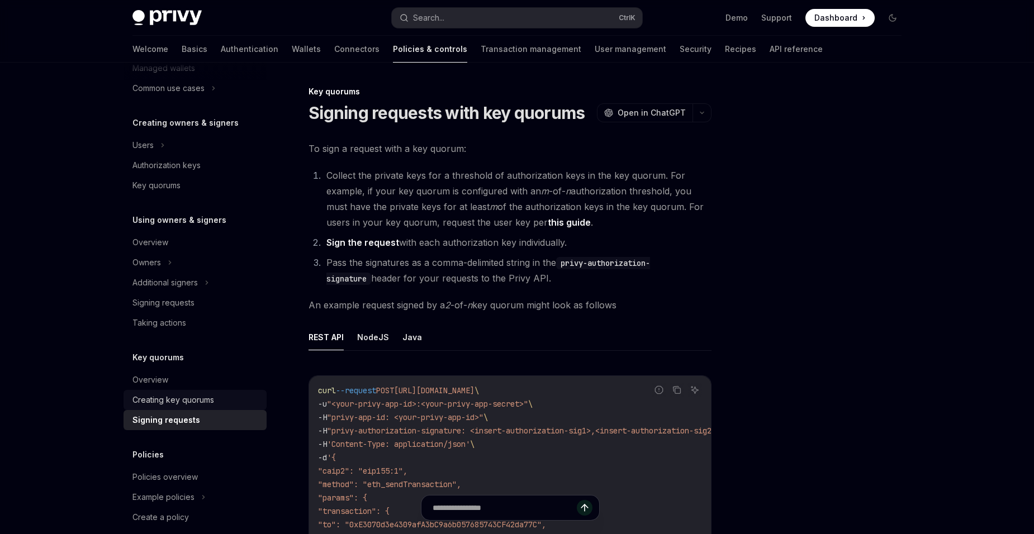
click at [224, 407] on link "Creating key quorums" at bounding box center [195, 400] width 143 height 20
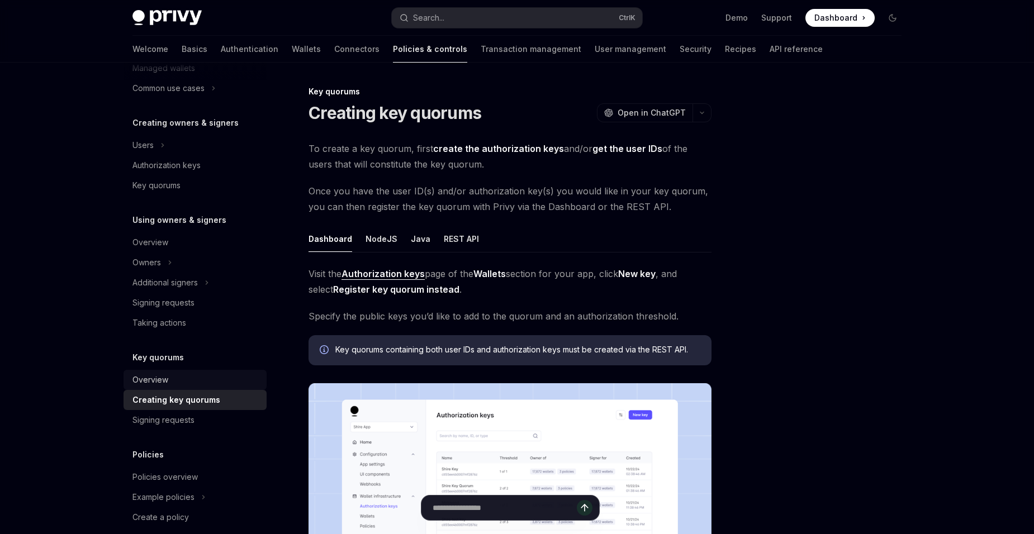
click at [191, 372] on link "Overview" at bounding box center [195, 380] width 143 height 20
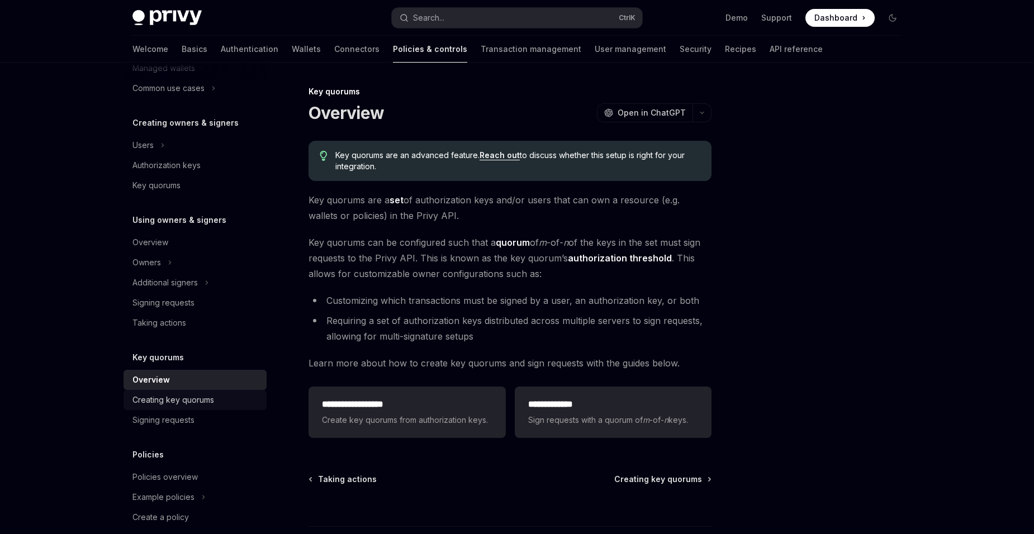
click at [190, 405] on div "Creating key quorums" at bounding box center [173, 400] width 82 height 13
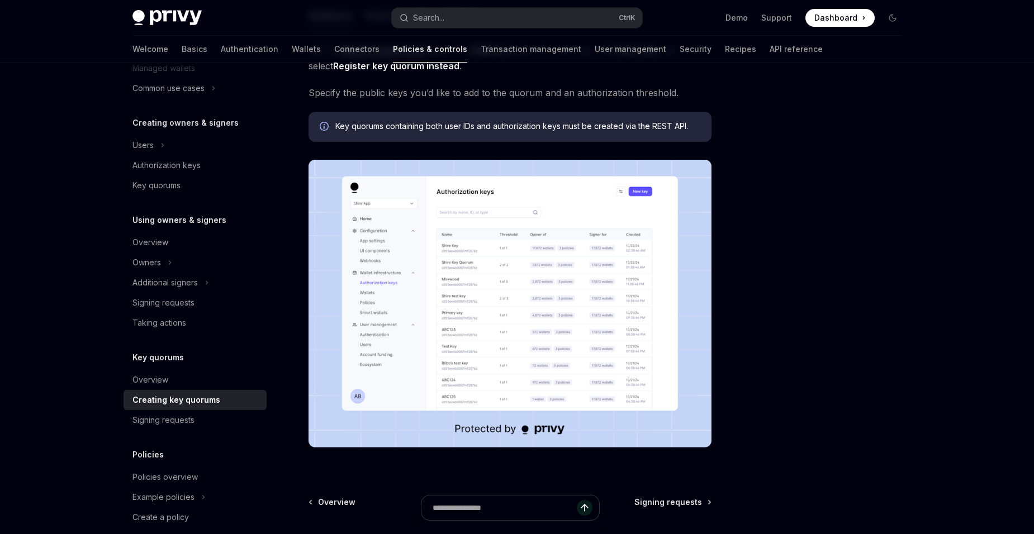
scroll to position [253, 0]
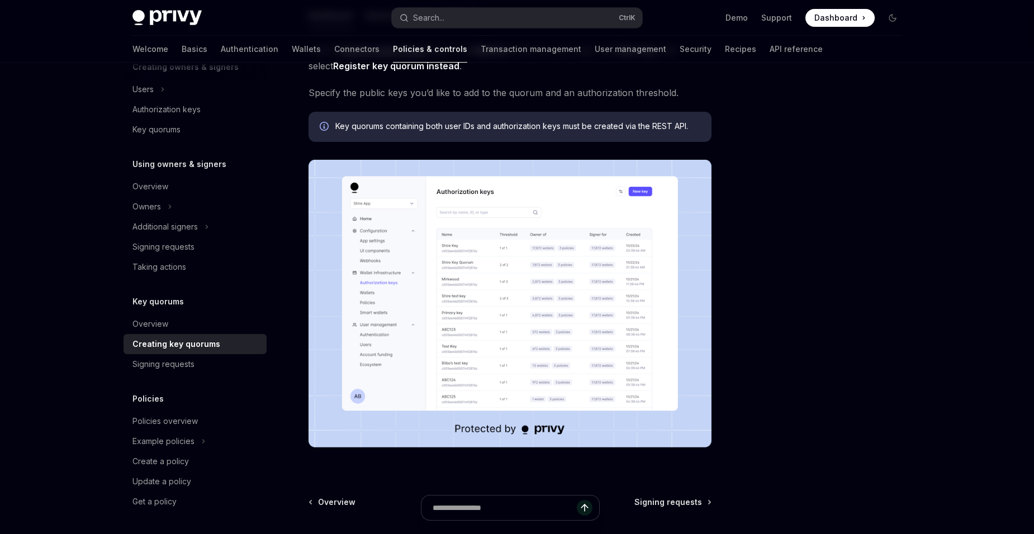
click at [551, 311] on img at bounding box center [510, 304] width 403 height 288
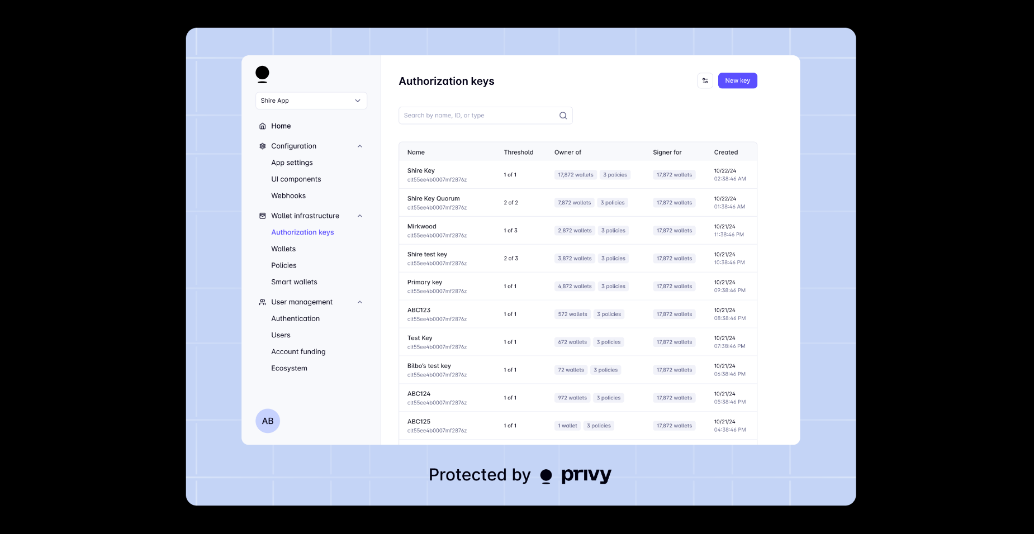
click at [926, 271] on div at bounding box center [517, 267] width 1034 height 534
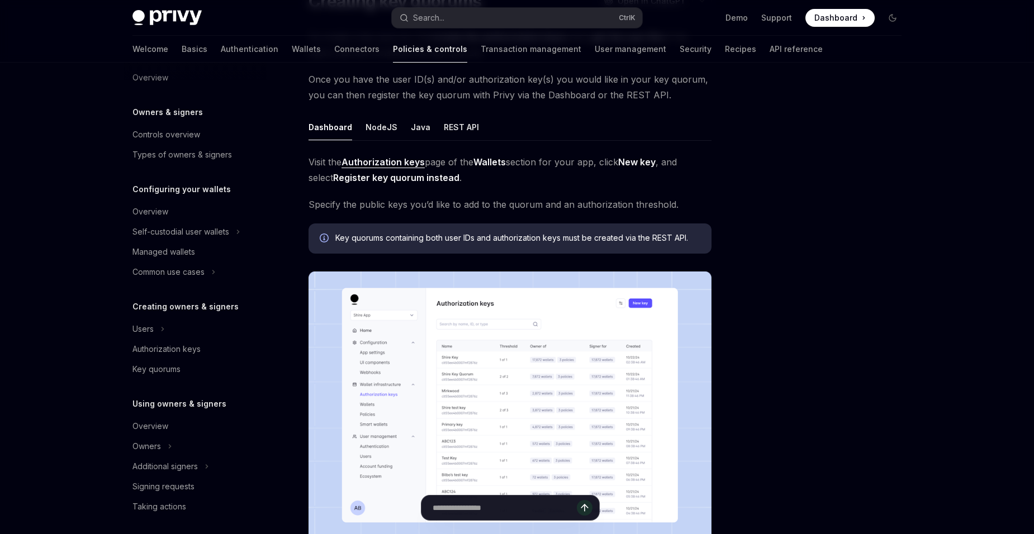
scroll to position [0, 0]
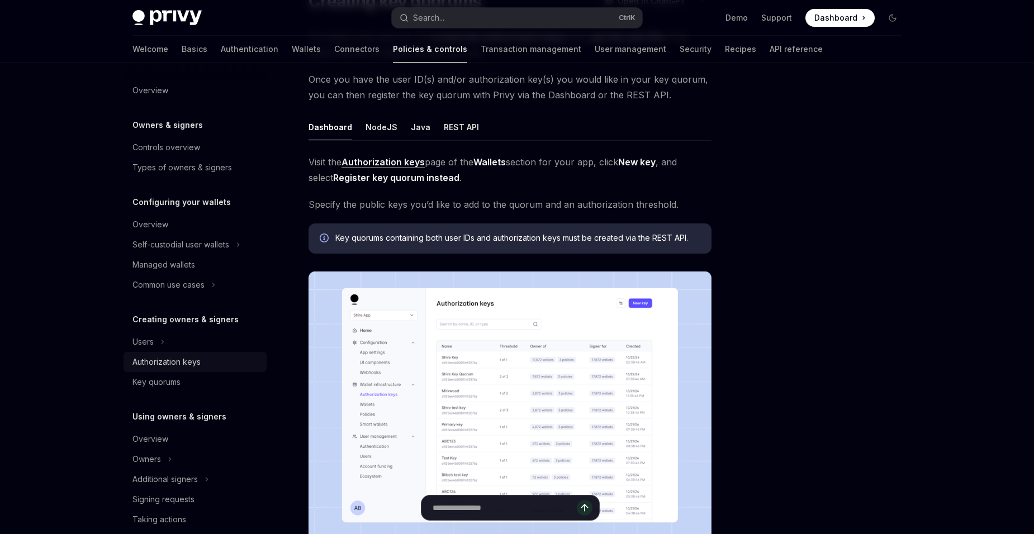
click at [198, 366] on div "Authorization keys" at bounding box center [166, 362] width 68 height 13
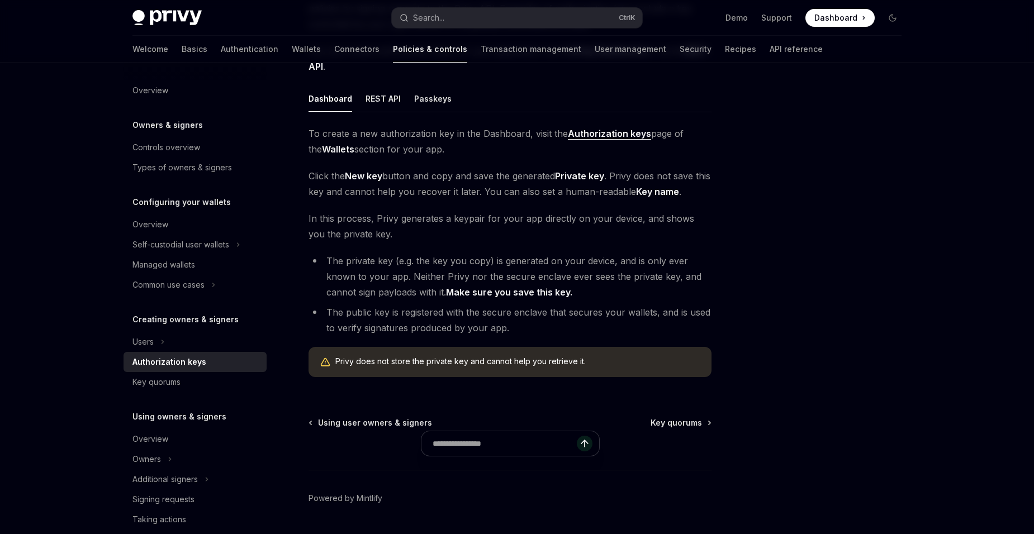
scroll to position [168, 0]
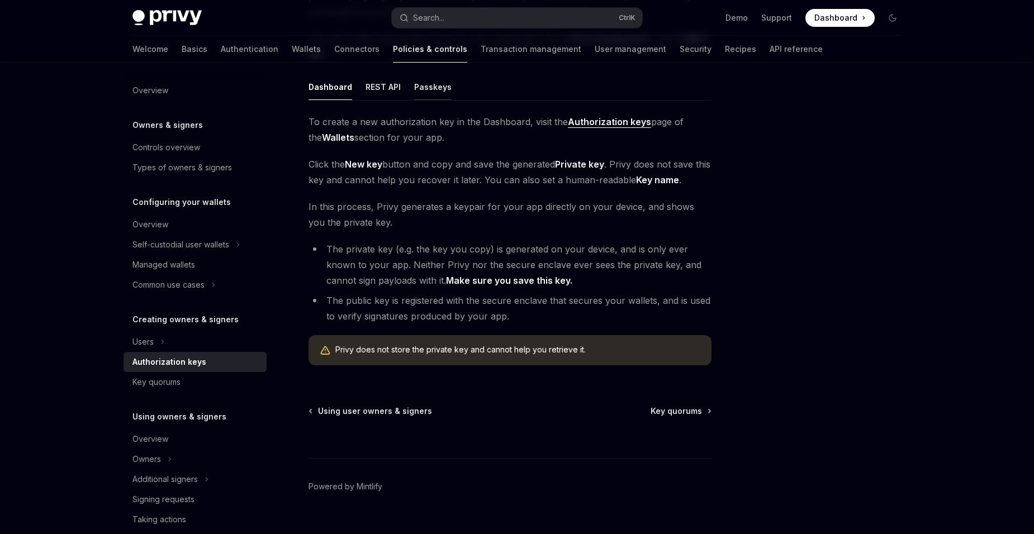
click at [420, 98] on button "Passkeys" at bounding box center [432, 87] width 37 height 26
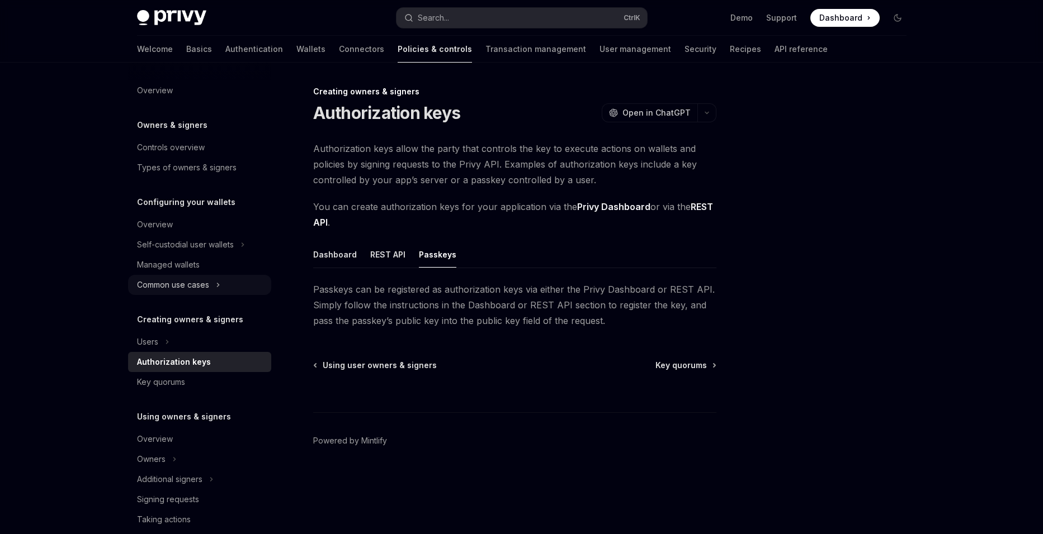
click at [206, 281] on div "Common use cases" at bounding box center [173, 284] width 72 height 13
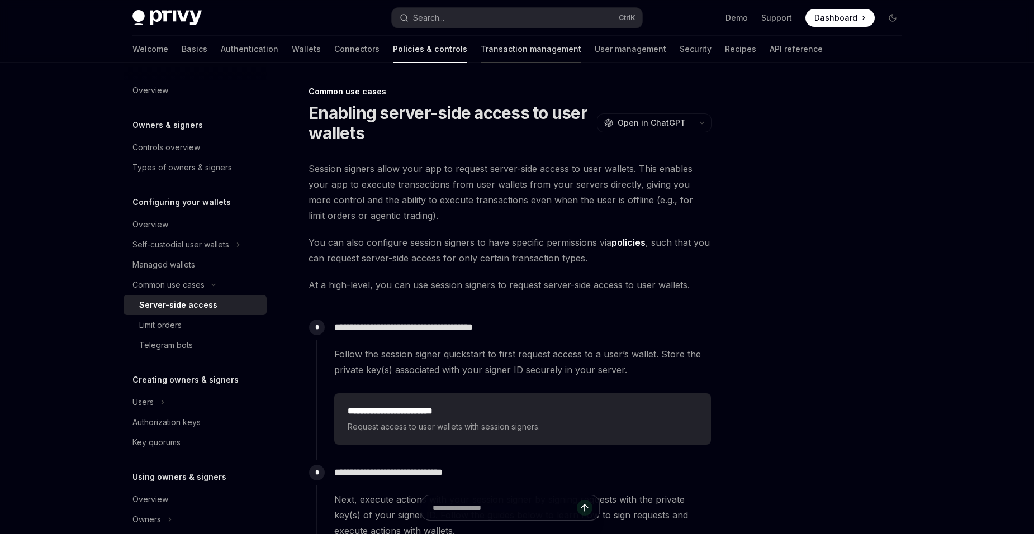
click at [481, 52] on link "Transaction management" at bounding box center [531, 49] width 101 height 27
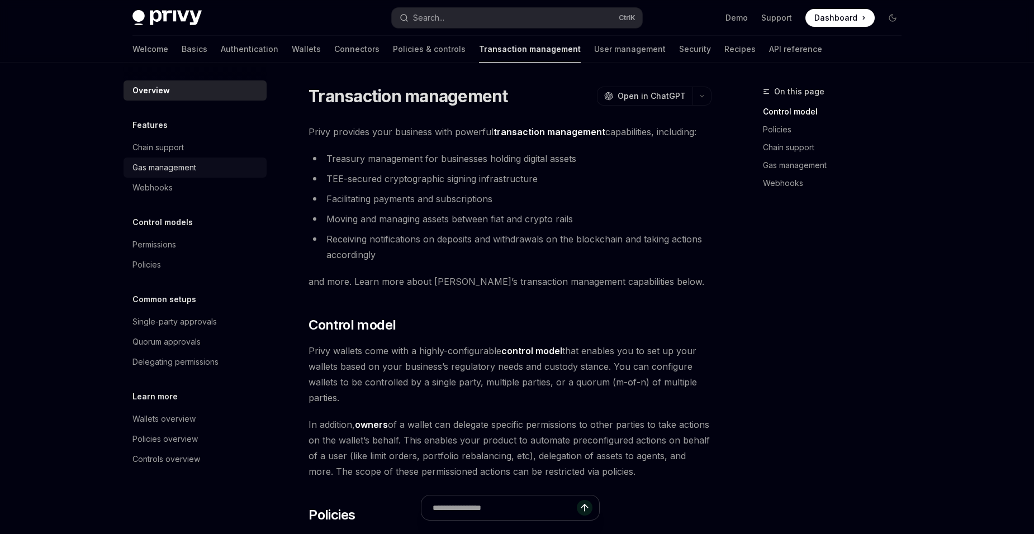
click at [168, 168] on div "Gas management" at bounding box center [164, 167] width 64 height 13
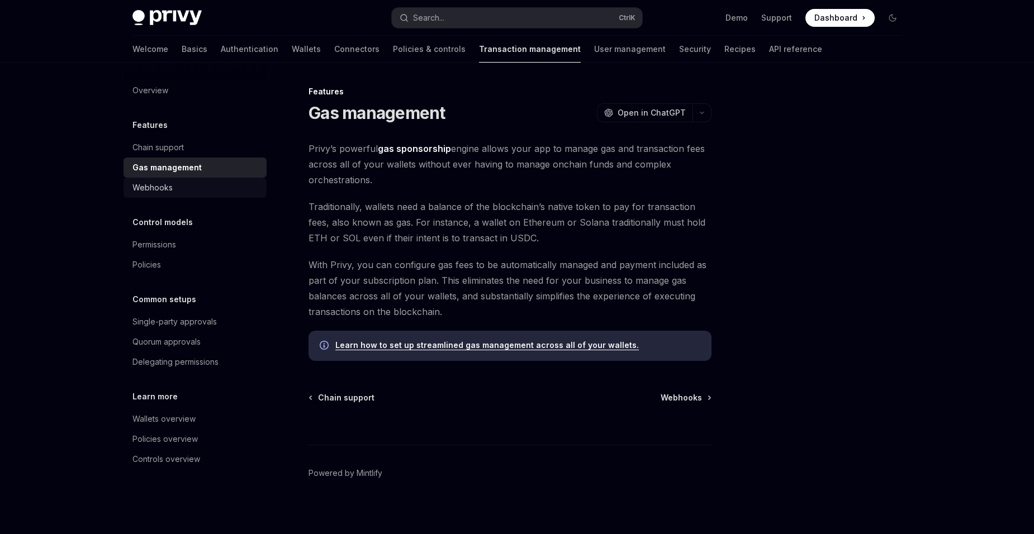
click at [197, 191] on div "Webhooks" at bounding box center [195, 187] width 127 height 13
type textarea "*"
